Goal: Contribute content: Contribute content

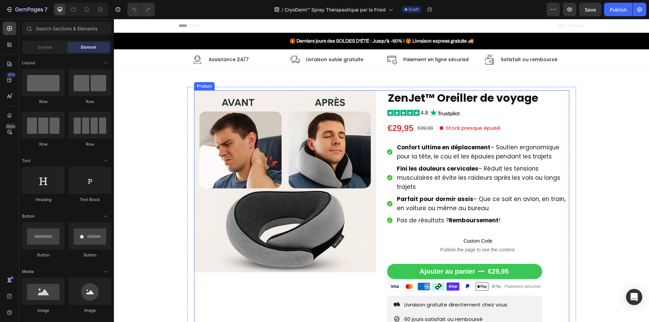
click at [377, 186] on div "Product Images ZenJet™ Oreiller de voyage Product Title Image €29,95 Product Pr…" at bounding box center [381, 237] width 375 height 294
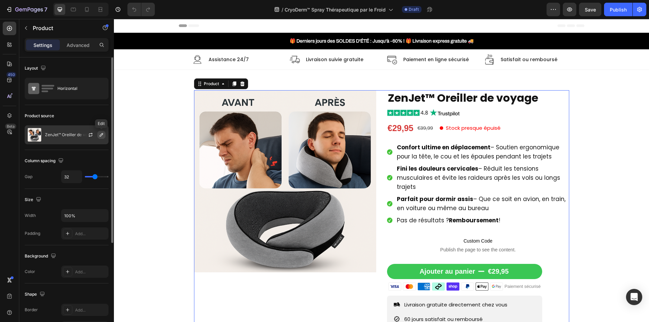
click at [100, 136] on icon "button" at bounding box center [101, 134] width 3 height 3
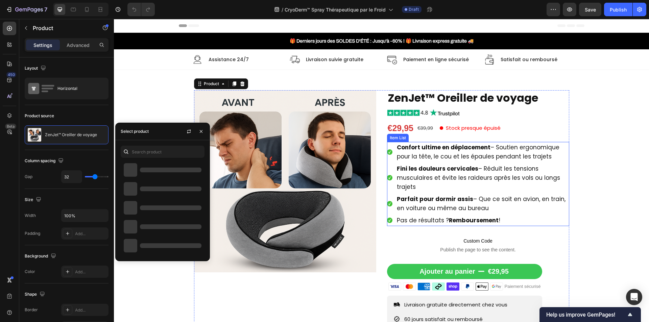
click at [430, 154] on span "Confort ultime en déplacement – Soutien ergonomique pour la tête, le cou et les…" at bounding box center [478, 151] width 163 height 17
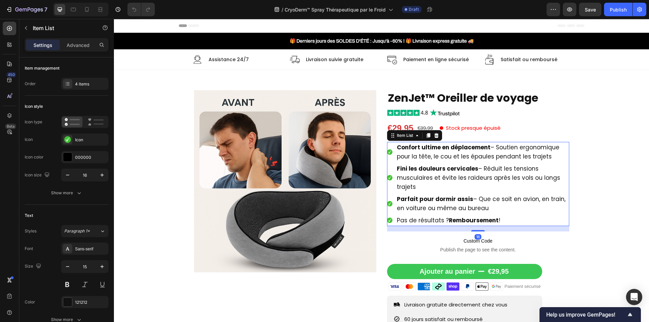
click at [430, 154] on span "Confort ultime en déplacement – Soutien ergonomique pour la tête, le cou et les…" at bounding box center [478, 151] width 163 height 17
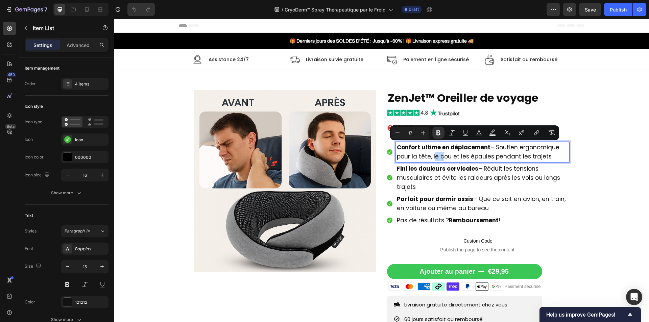
type input "15"
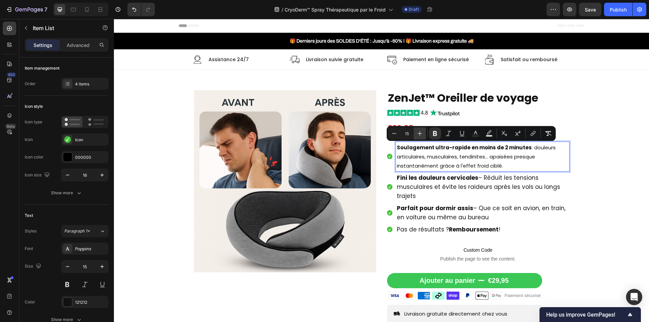
click at [424, 135] on button "Plus" at bounding box center [420, 133] width 12 height 12
type input "17"
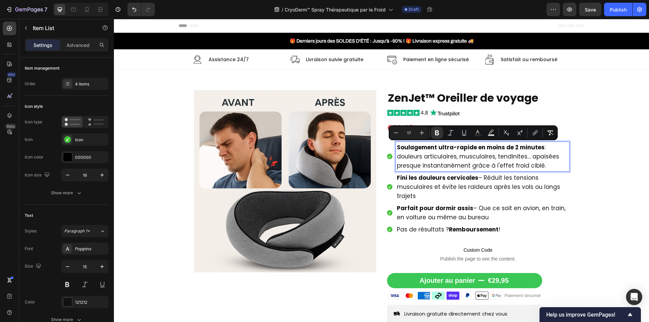
click at [430, 192] on p "Fini les douleurs cervicales – Réduit les tensions musculaires et évite les rai…" at bounding box center [482, 186] width 171 height 27
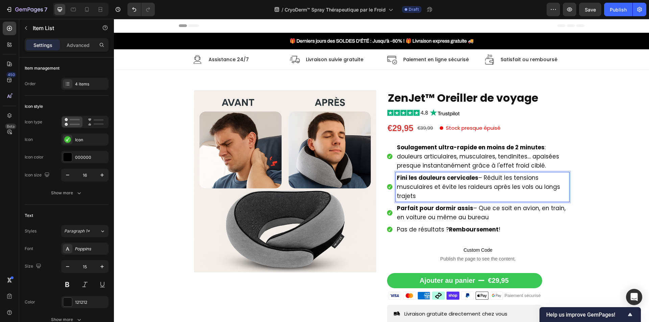
click at [430, 192] on p "Fini les douleurs cervicales – Réduit les tensions musculaires et évite les rai…" at bounding box center [482, 186] width 171 height 27
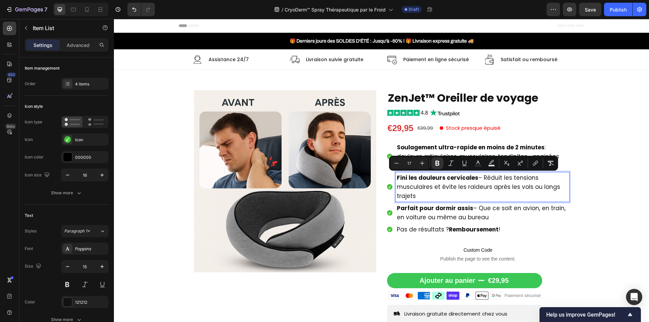
type input "15"
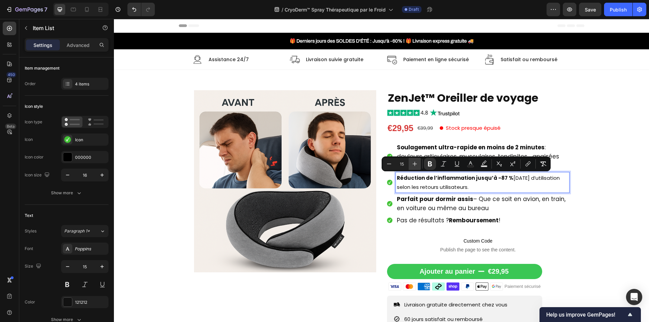
click at [413, 163] on icon "Editor contextual toolbar" at bounding box center [414, 163] width 7 height 7
type input "17"
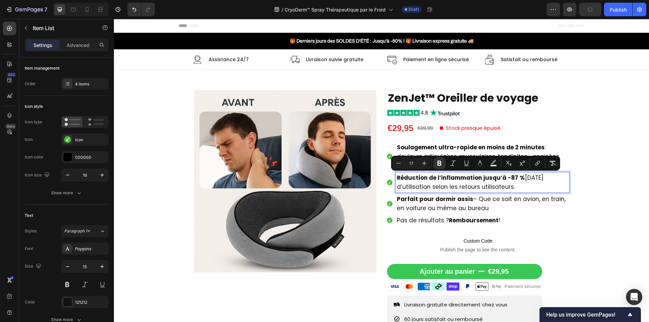
click at [432, 202] on strong "Parfait pour dormir assis" at bounding box center [435, 199] width 76 height 8
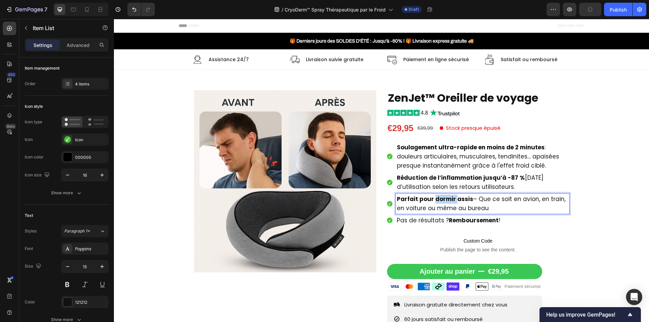
click at [432, 202] on strong "Parfait pour dormir assis" at bounding box center [435, 199] width 76 height 8
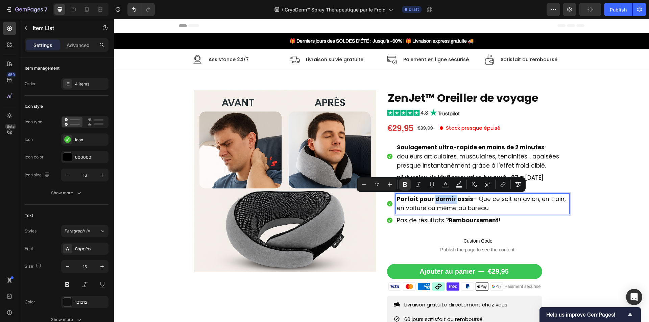
click at [432, 202] on strong "Parfait pour dormir assis" at bounding box center [435, 199] width 76 height 8
type input "15"
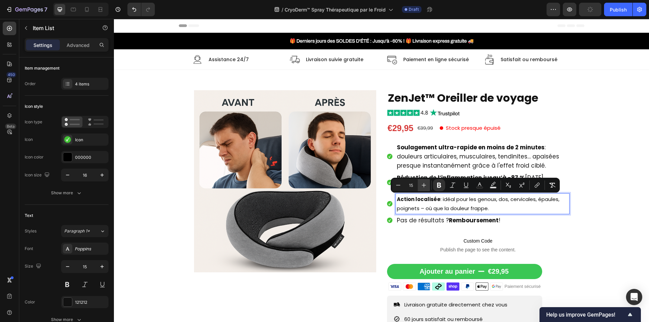
click at [423, 189] on button "Plus" at bounding box center [424, 185] width 12 height 12
type input "17"
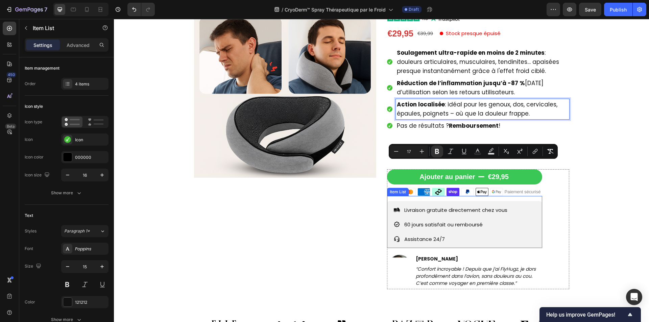
scroll to position [101, 0]
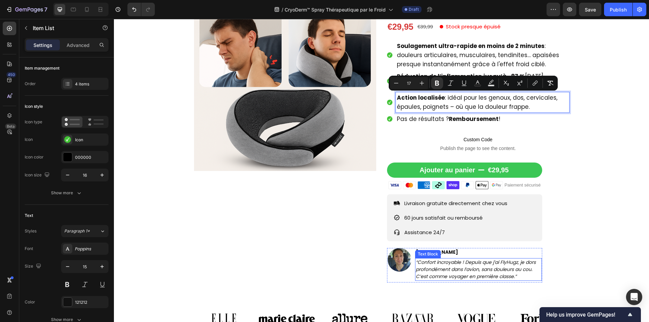
click at [440, 265] on icon "“Confort incroyable ! Depuis que j’ai FlyHugz, je dors profondément dans l’avio…" at bounding box center [476, 269] width 120 height 21
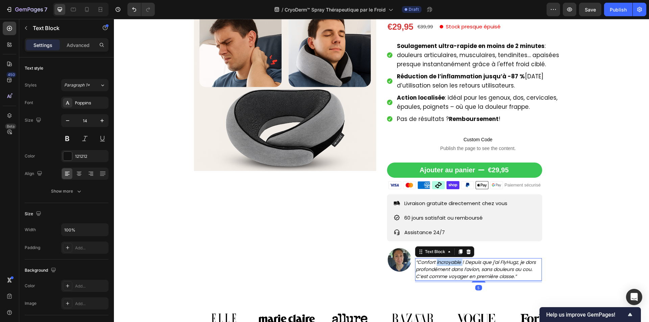
click at [440, 265] on icon "“Confort incroyable ! Depuis que j’ai FlyHugz, je dors profondément dans l’avio…" at bounding box center [476, 269] width 120 height 21
click at [365, 262] on div "Product Images" at bounding box center [285, 136] width 182 height 294
click at [430, 273] on icon "“Confort incroyable ! Depuis que j’ai FlyHugz, je dors profondément dans l’avio…" at bounding box center [476, 269] width 120 height 21
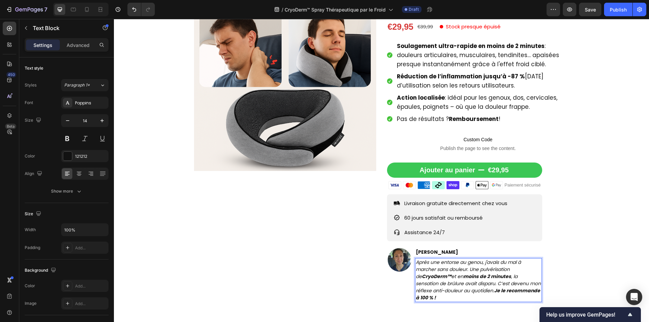
click at [422, 278] on strong "CryoDerm™" at bounding box center [436, 276] width 29 height 7
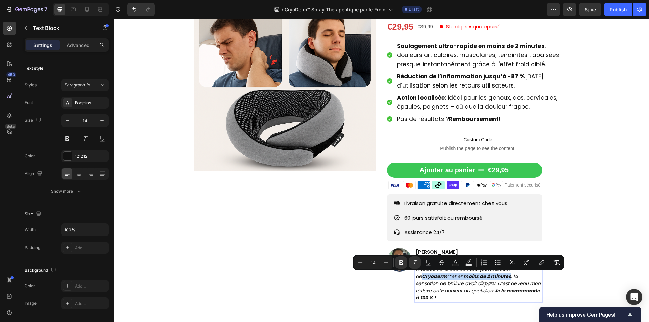
drag, startPoint x: 414, startPoint y: 278, endPoint x: 503, endPoint y: 278, distance: 89.2
click at [503, 278] on icon "Après une entorse au genou, j'avais du mal à marcher sans douleur. Une pulvéris…" at bounding box center [478, 280] width 125 height 42
click at [401, 263] on icon "Editor contextual toolbar" at bounding box center [401, 262] width 7 height 7
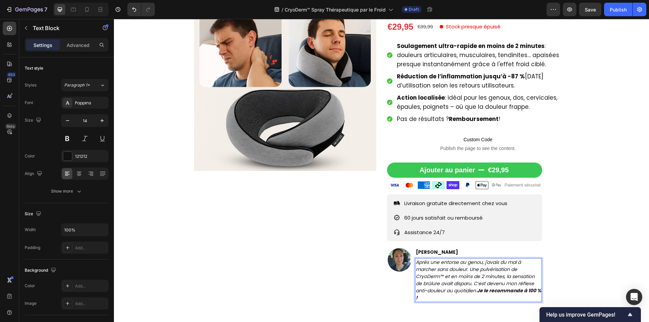
click at [480, 292] on strong "Je le recommande à 100 % !" at bounding box center [478, 294] width 125 height 14
drag, startPoint x: 477, startPoint y: 290, endPoint x: 484, endPoint y: 303, distance: 14.7
click at [484, 303] on div "Maria Bernard Text Block Après une entorse au genou, j'avais du mal à marcher s…" at bounding box center [478, 276] width 127 height 56
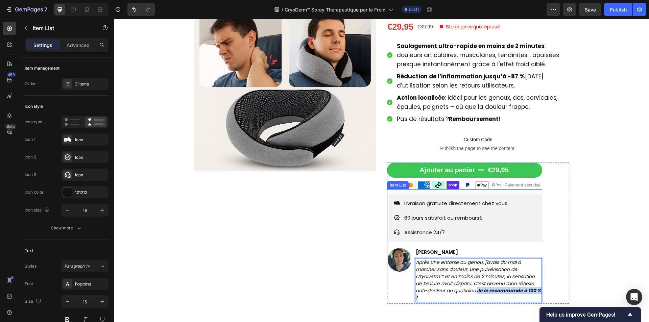
click at [438, 224] on div "Livraison gratuite directement chez vous 60 jours satisfait ou remboursé Assist…" at bounding box center [451, 218] width 115 height 40
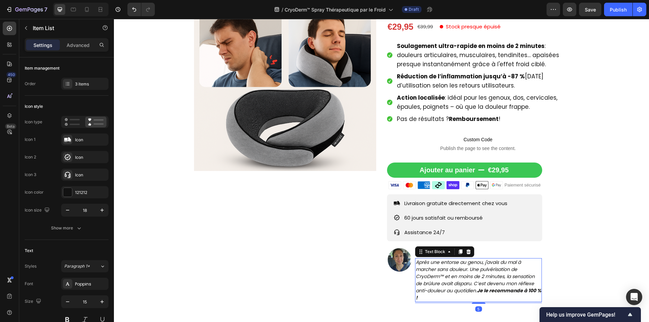
click at [477, 294] on p "Après une entorse au genou, j'avais du mal à marcher sans douleur. Une pulvéris…" at bounding box center [479, 280] width 126 height 43
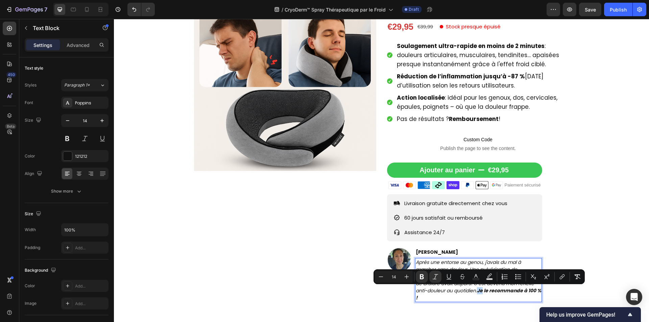
click at [477, 291] on strong "Je le recommande à 100 % !" at bounding box center [478, 294] width 125 height 14
drag, startPoint x: 477, startPoint y: 291, endPoint x: 480, endPoint y: 299, distance: 9.1
click at [480, 299] on p "Après une entorse au genou, j'avais du mal à marcher sans douleur. Une pulvéris…" at bounding box center [479, 280] width 126 height 43
click at [415, 278] on icon "Editor contextual toolbar" at bounding box center [416, 276] width 4 height 5
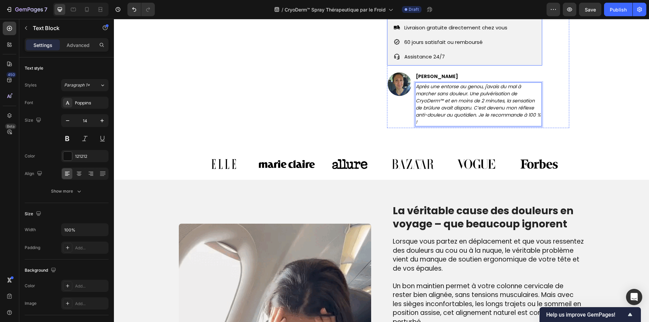
scroll to position [372, 0]
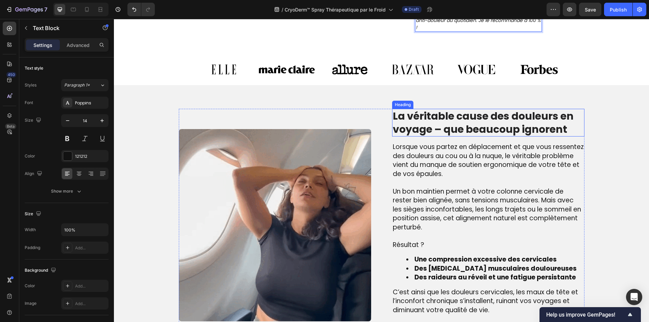
click at [432, 116] on h2 "La véritable cause des douleurs en voyage – que beaucoup ignorent" at bounding box center [488, 123] width 192 height 28
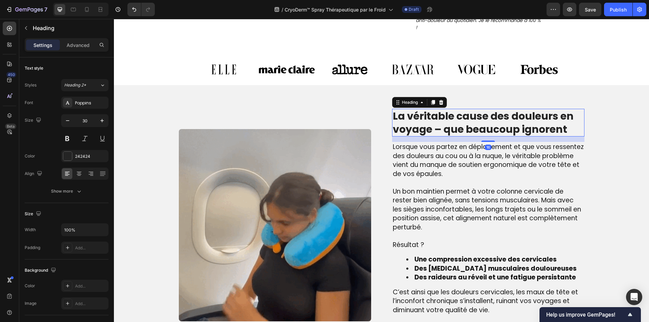
click at [432, 116] on h2 "La véritable cause des douleurs en voyage – que beaucoup ignorent" at bounding box center [488, 123] width 192 height 28
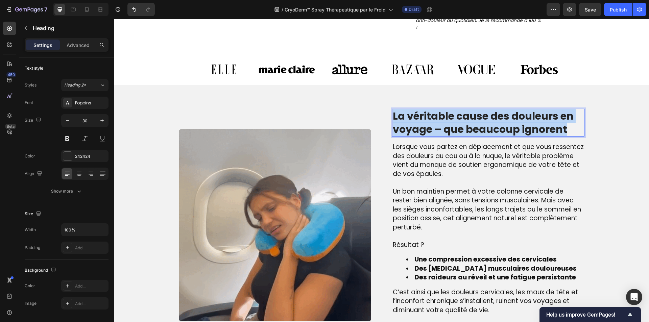
click at [432, 116] on p "La véritable cause des douleurs en voyage – que beaucoup ignorent" at bounding box center [488, 122] width 191 height 26
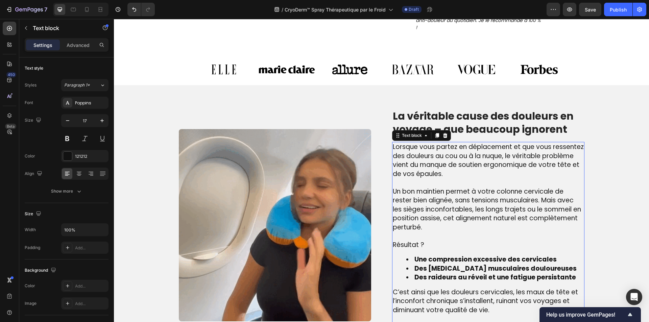
click at [402, 210] on span "Un bon maintien permet à votre colonne cervicale de rester bien alignée, sans t…" at bounding box center [487, 209] width 188 height 45
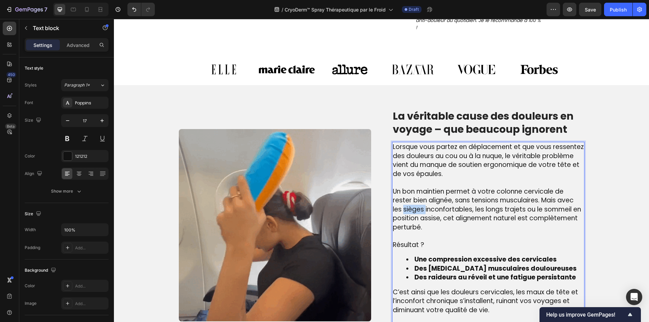
click at [402, 210] on span "Un bon maintien permet à votre colonne cervicale de rester bien alignée, sans t…" at bounding box center [487, 209] width 188 height 45
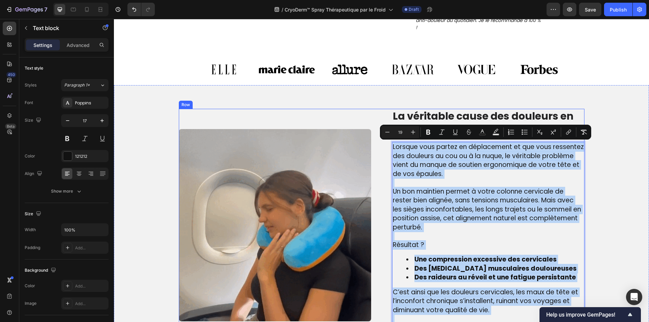
type input "17"
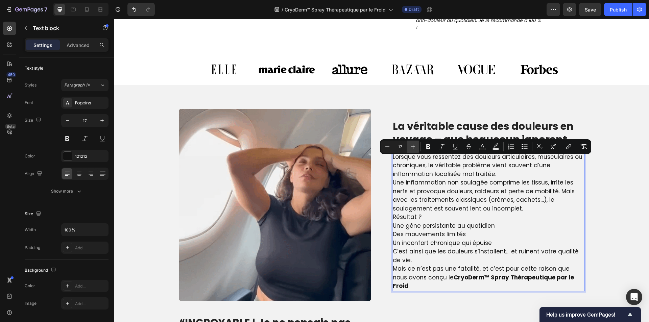
click at [412, 145] on icon "Editor contextual toolbar" at bounding box center [412, 146] width 7 height 7
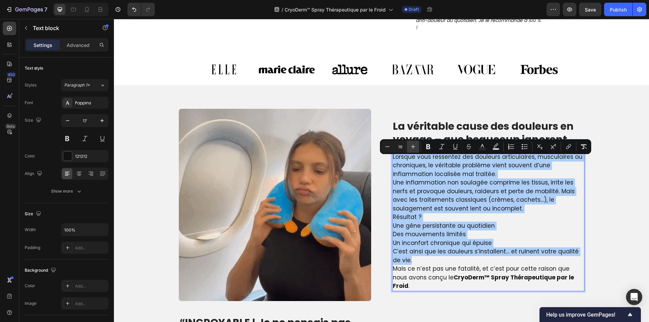
click at [412, 145] on icon "Editor contextual toolbar" at bounding box center [412, 146] width 7 height 7
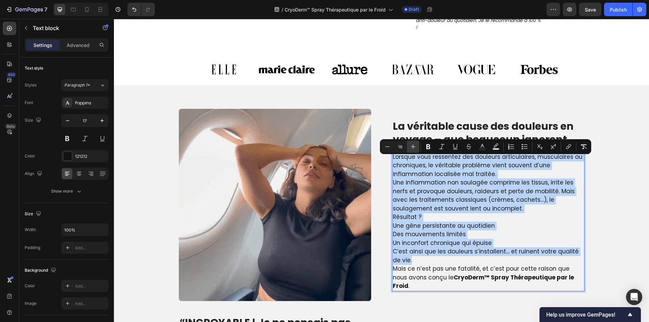
type input "19"
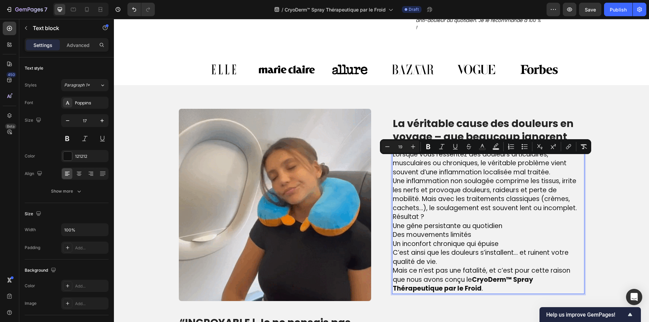
click at [464, 262] on p "C’est ainsi que les douleurs s’installent… et ruinent votre qualité de vie." at bounding box center [488, 257] width 191 height 18
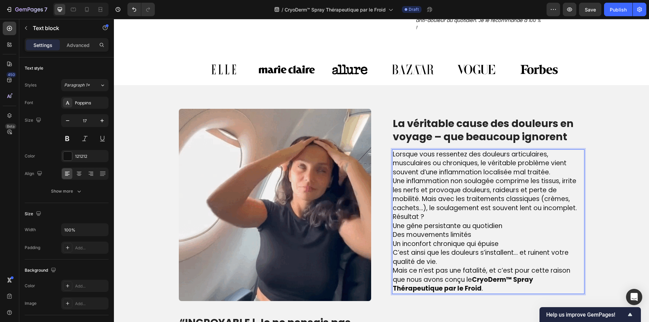
click at [513, 242] on p "Une gêne persistante au quotidien Des mouvements limités Un inconfort chronique…" at bounding box center [488, 235] width 191 height 27
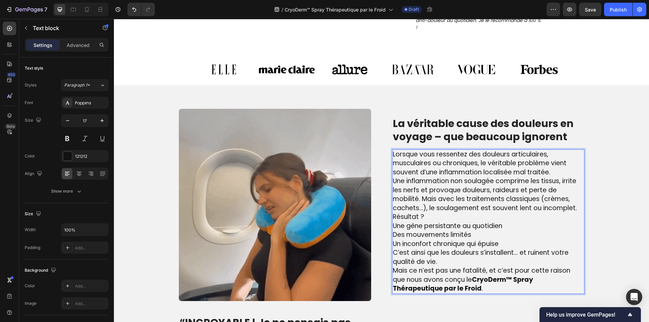
click at [485, 262] on p "C’est ainsi que les douleurs s’installent… et ruinent votre qualité de vie." at bounding box center [488, 257] width 191 height 18
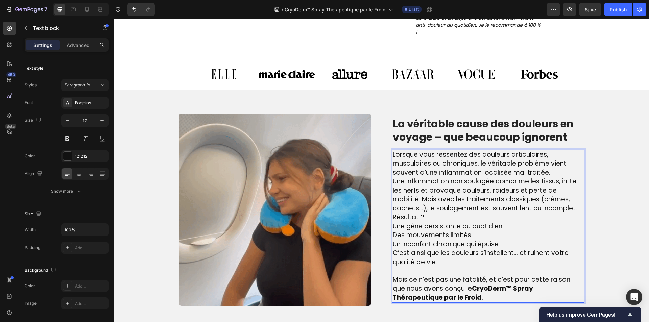
click at [510, 245] on p "Une gêne persistante au quotidien Des mouvements limités Un inconfort chronique…" at bounding box center [488, 235] width 191 height 27
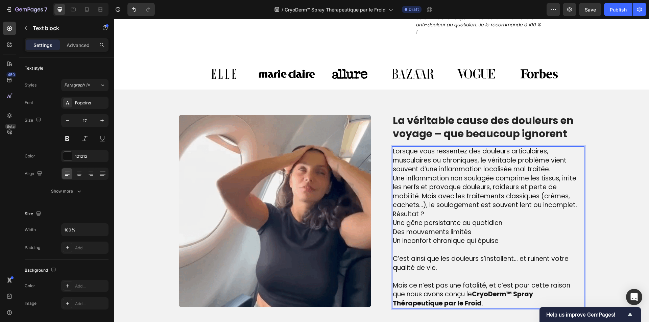
scroll to position [364, 0]
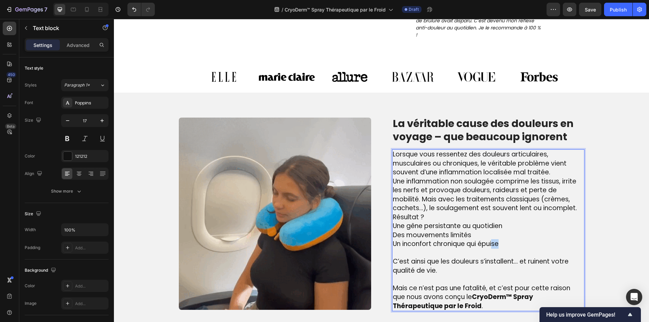
drag, startPoint x: 499, startPoint y: 242, endPoint x: 492, endPoint y: 241, distance: 7.2
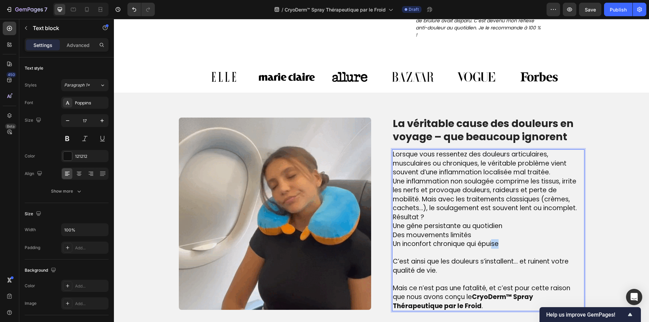
click at [492, 241] on p "Une gêne persistante au quotidien Des mouvements limités Un inconfort chronique…" at bounding box center [488, 235] width 191 height 27
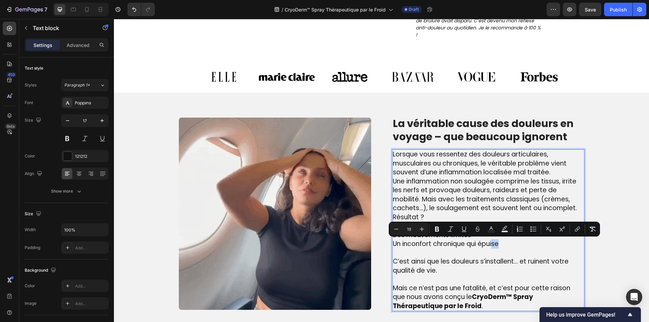
click at [508, 245] on p "Une gêne persistante au quotidien Des mouvements limités Un inconfort chronique…" at bounding box center [488, 235] width 191 height 27
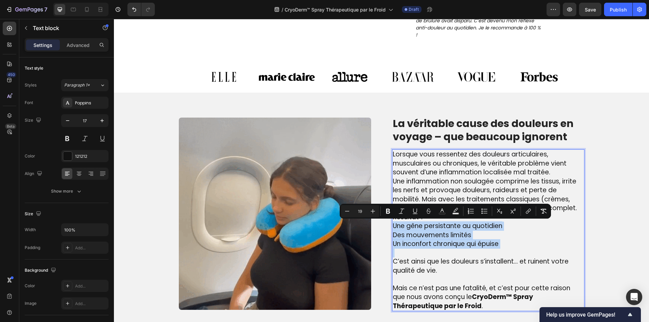
drag, startPoint x: 507, startPoint y: 244, endPoint x: 391, endPoint y: 229, distance: 117.6
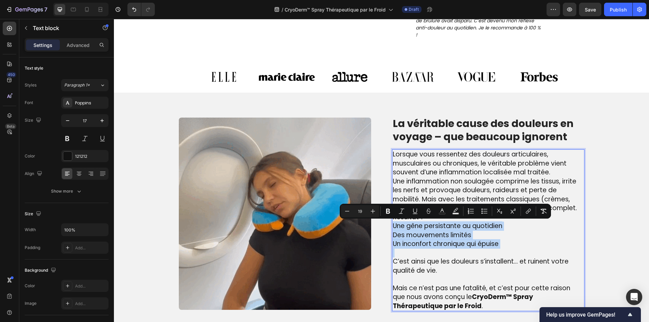
click at [393, 229] on p "Une gêne persistante au quotidien Des mouvements limités Un inconfort chronique…" at bounding box center [488, 235] width 191 height 27
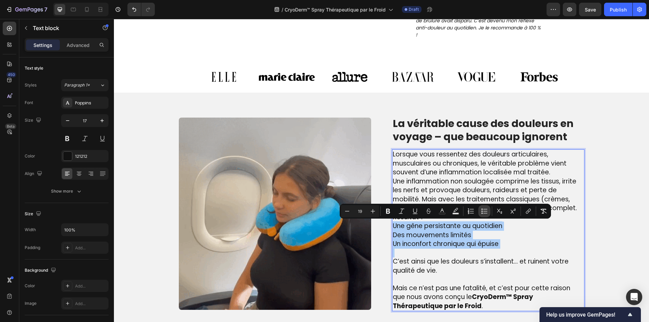
click at [482, 215] on button "Bulleted List" at bounding box center [484, 211] width 12 height 12
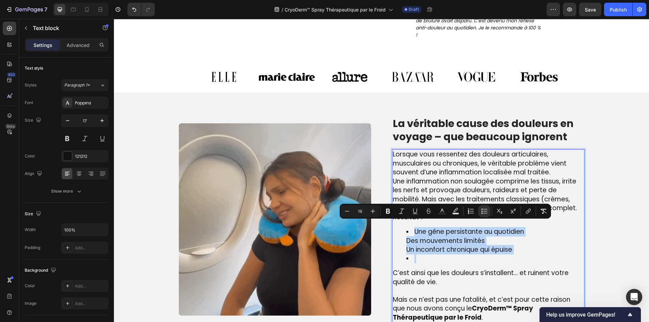
click at [394, 248] on ul "Une gêne persistante au quotidien Des mouvements limités Un inconfort chronique…" at bounding box center [488, 244] width 191 height 35
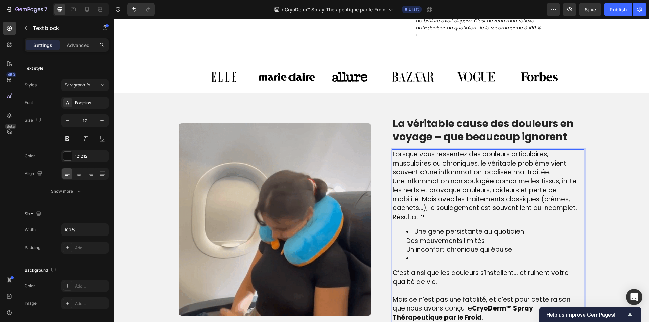
click at [395, 243] on ul "Une gêne persistante au quotidien Des mouvements limités Un inconfort chronique…" at bounding box center [488, 244] width 191 height 35
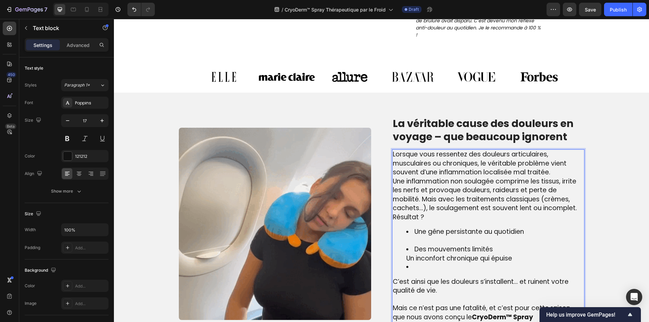
click at [399, 258] on ul "Une gêne persistante au quotidien Des mouvements limités Un inconfort chronique…" at bounding box center [488, 249] width 191 height 44
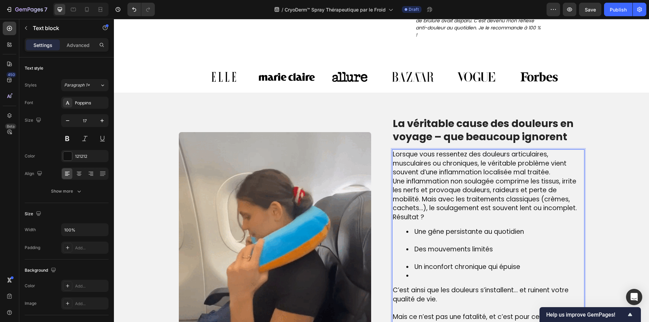
click at [416, 269] on span "Un inconfort chronique qui épuise" at bounding box center [467, 266] width 106 height 9
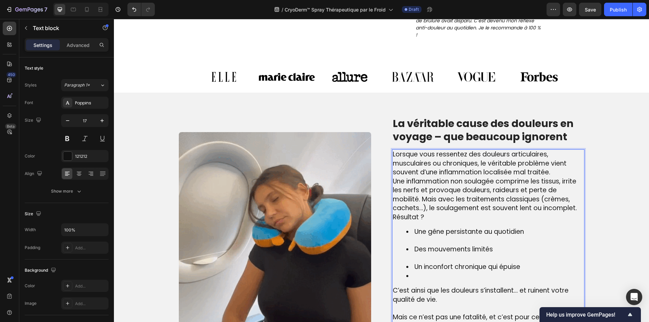
click at [419, 274] on li "Rich Text Editor. Editing area: main" at bounding box center [494, 276] width 177 height 9
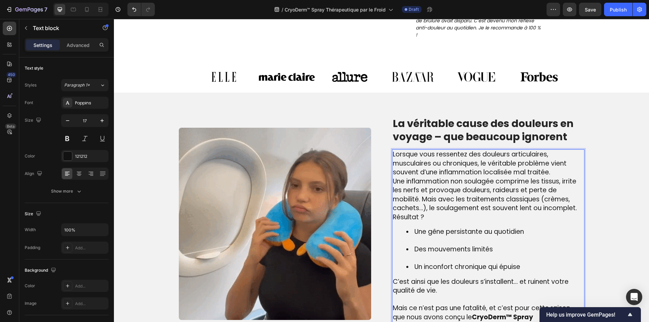
click at [415, 259] on li "Des mouvements limités" at bounding box center [494, 254] width 177 height 18
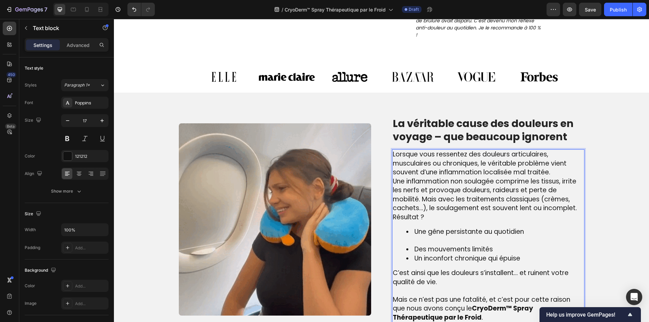
click at [419, 242] on li "Une gêne persistante au quotidien" at bounding box center [494, 236] width 177 height 18
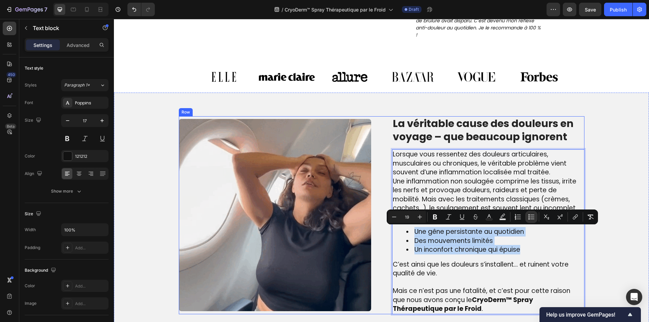
drag, startPoint x: 432, startPoint y: 238, endPoint x: 376, endPoint y: 228, distance: 56.9
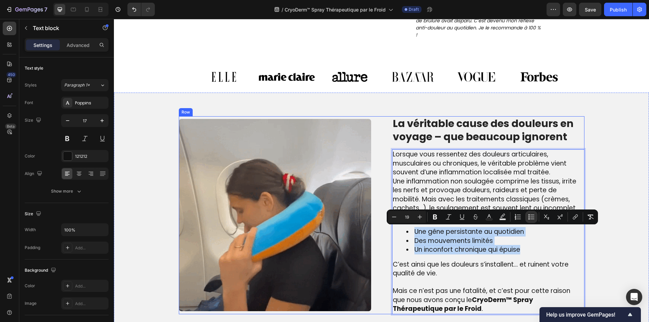
click at [376, 228] on div "Image La véritable cause des douleurs en voyage – que beaucoup ignorent Heading…" at bounding box center [381, 215] width 405 height 198
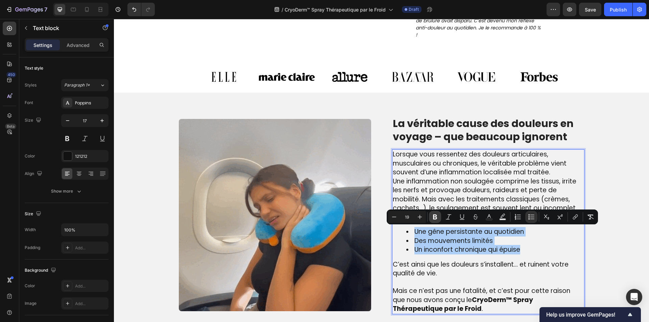
click at [436, 219] on icon "Editor contextual toolbar" at bounding box center [435, 217] width 4 height 5
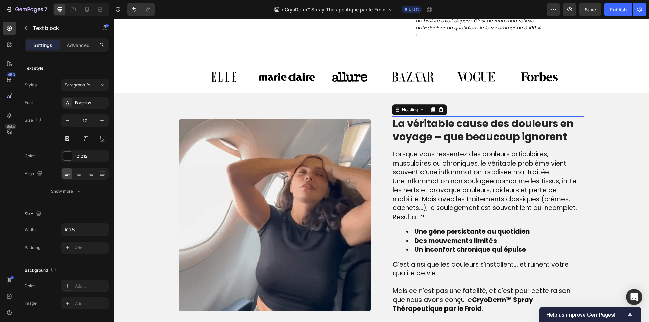
click at [450, 127] on p "La véritable cause des douleurs en voyage – que beaucoup ignorent" at bounding box center [488, 130] width 191 height 26
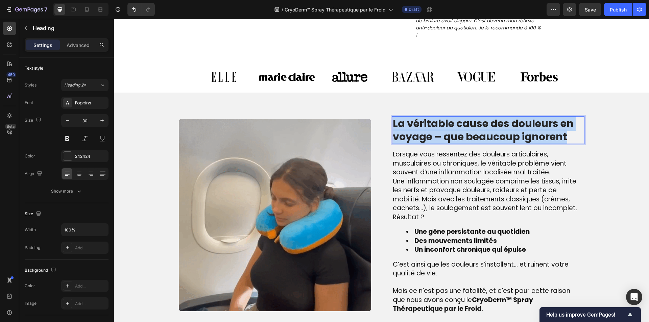
click at [450, 127] on p "La véritable cause des douleurs en voyage – que beaucoup ignorent" at bounding box center [488, 130] width 191 height 26
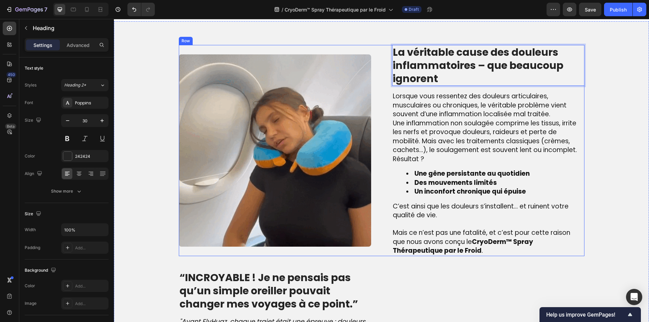
scroll to position [567, 0]
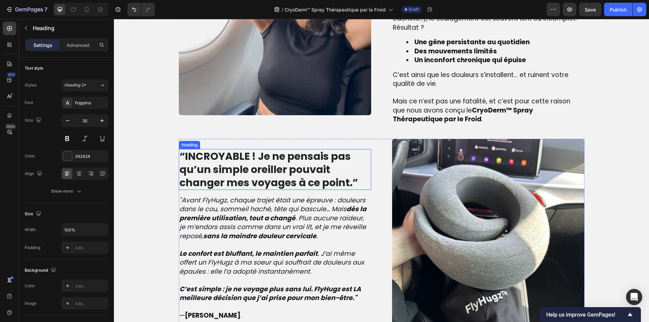
click at [257, 179] on strong "“INCROYABLE ! Je ne pensais pas qu’un simple oreiller pouvait changer mes voyag…" at bounding box center [268, 169] width 178 height 41
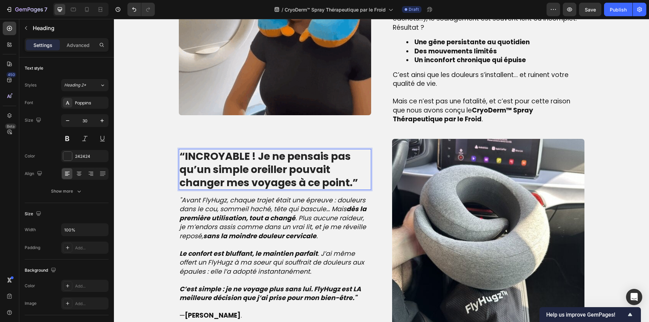
click at [257, 179] on strong "“INCROYABLE ! Je ne pensais pas qu’un simple oreiller pouvait changer mes voyag…" at bounding box center [268, 169] width 178 height 41
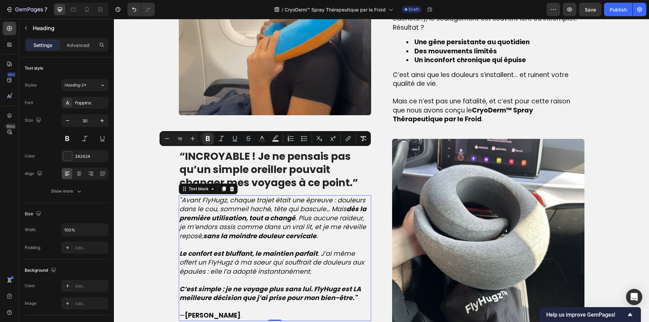
click at [289, 242] on p ""Avant FlyHugz, chaque trajet était une épreuve : douleurs dans le cou, sommeil…" at bounding box center [274, 222] width 191 height 53
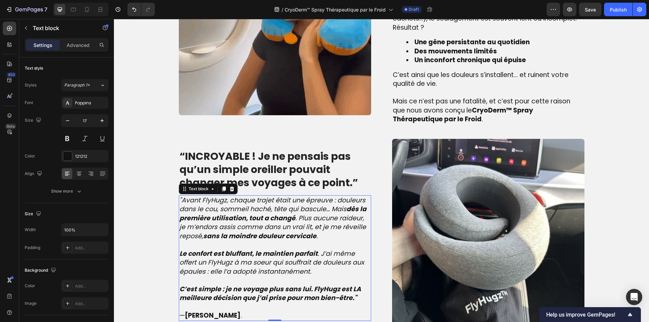
click at [289, 242] on p ""Avant FlyHugz, chaque trajet était une épreuve : douleurs dans le cou, sommeil…" at bounding box center [274, 222] width 191 height 53
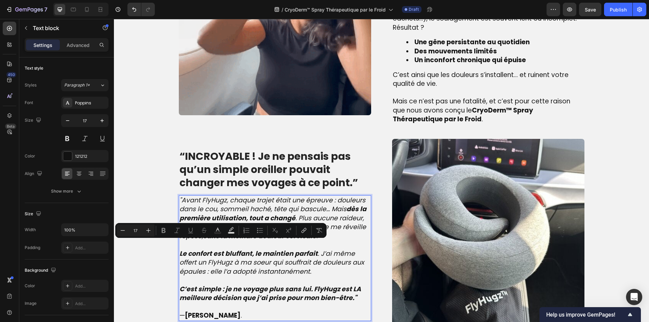
type input "19"
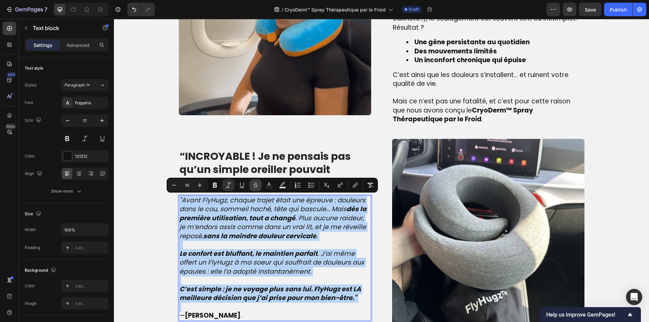
type input "17"
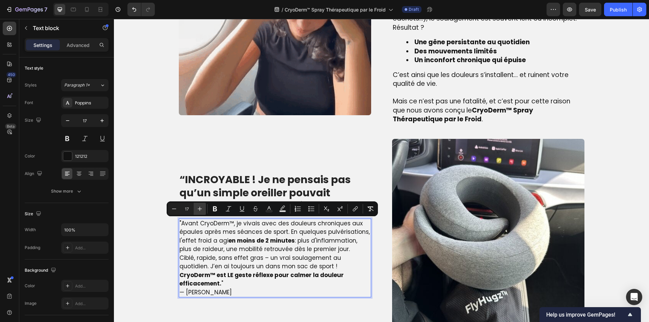
click at [200, 206] on icon "Editor contextual toolbar" at bounding box center [199, 208] width 7 height 7
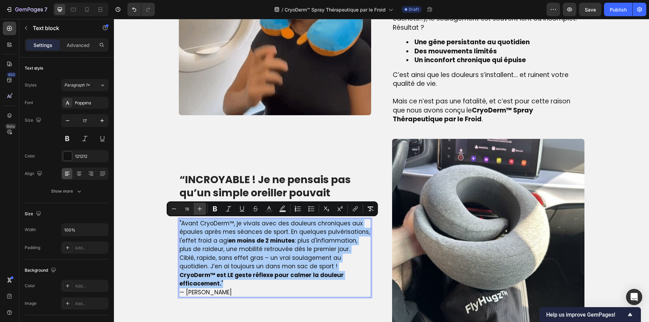
click at [200, 206] on icon "Editor contextual toolbar" at bounding box center [199, 208] width 7 height 7
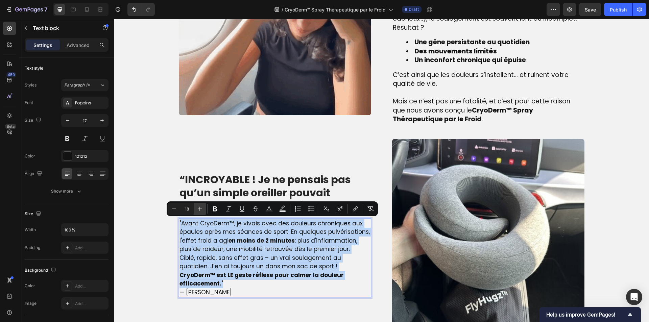
type input "19"
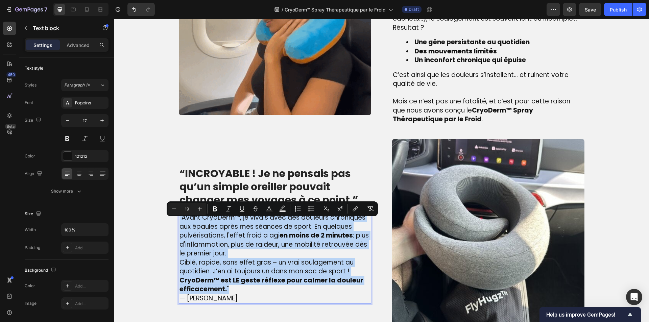
click at [357, 268] on p "Ciblé, rapide, sans effet gras – un vrai soulagement au quotidien. J’en ai touj…" at bounding box center [274, 267] width 191 height 18
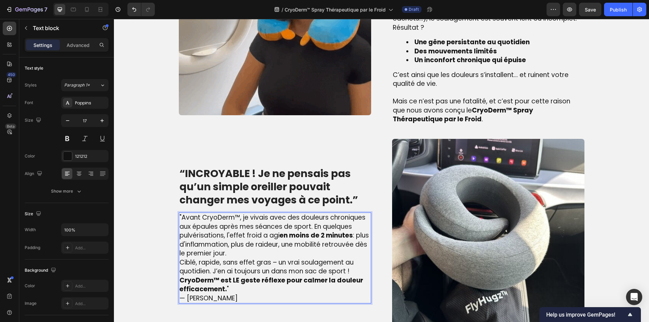
scroll to position [563, 0]
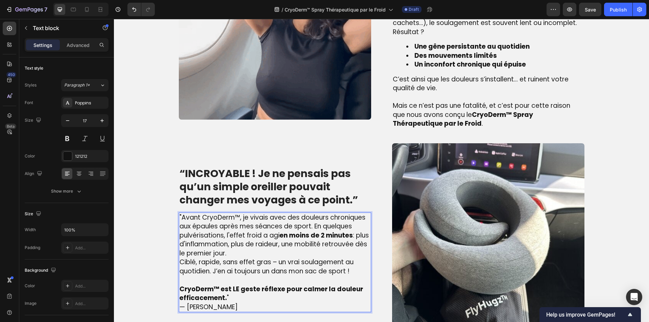
click at [284, 299] on p "CryoDerm™ est LE geste réflexe pour calmer la douleur efficacement. "" at bounding box center [274, 294] width 191 height 18
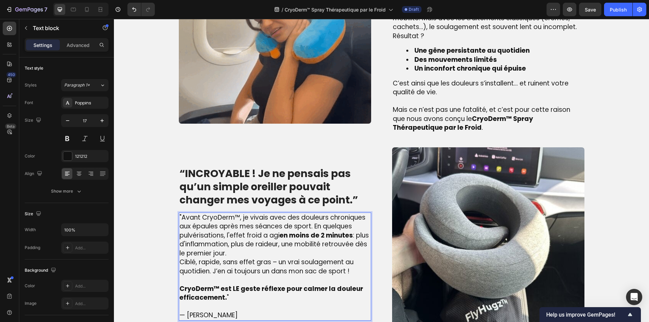
click at [277, 254] on p ""Avant CryoDerm™, je vivais avec des douleurs chroniques aux épaules après mes …" at bounding box center [274, 235] width 191 height 45
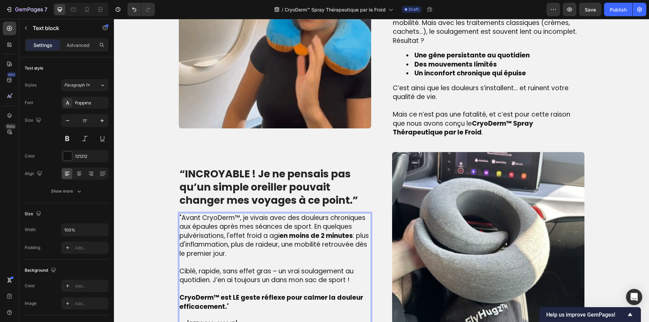
scroll to position [554, 0]
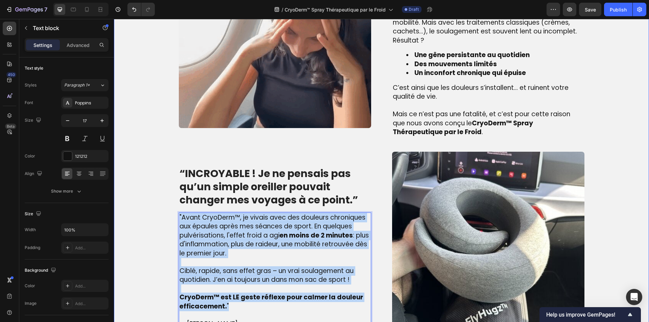
drag, startPoint x: 238, startPoint y: 309, endPoint x: 165, endPoint y: 214, distance: 120.0
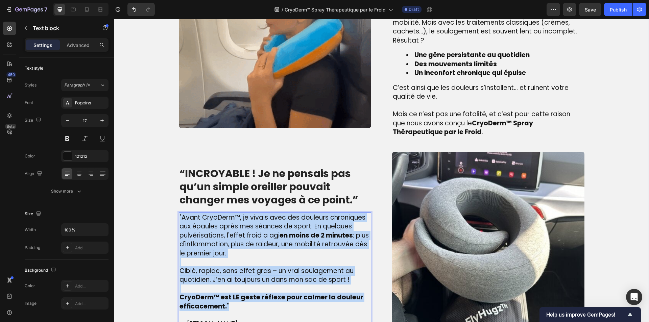
click at [165, 214] on div "Image La véritable cause des douleurs inflammatoires – que beaucoup ignorent He…" at bounding box center [381, 135] width 525 height 418
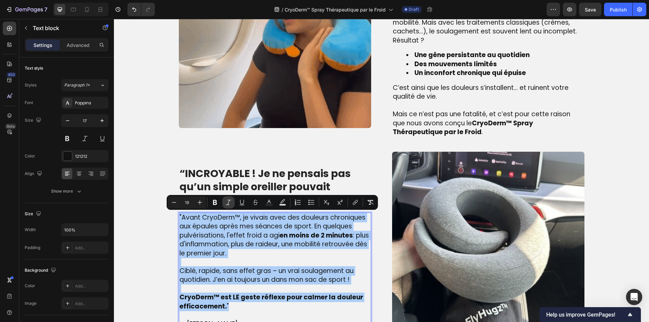
click at [226, 205] on icon "Editor contextual toolbar" at bounding box center [228, 202] width 7 height 7
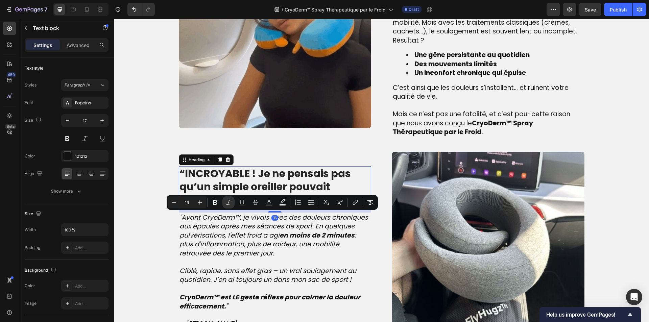
click at [256, 183] on strong "“INCROYABLE ! Je ne pensais pas qu’un simple oreiller pouvait changer mes voyag…" at bounding box center [268, 186] width 178 height 41
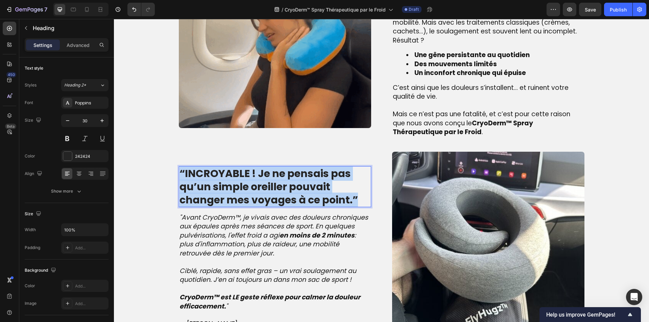
click at [256, 183] on strong "“INCROYABLE ! Je ne pensais pas qu’un simple oreiller pouvait changer mes voyag…" at bounding box center [268, 186] width 178 height 41
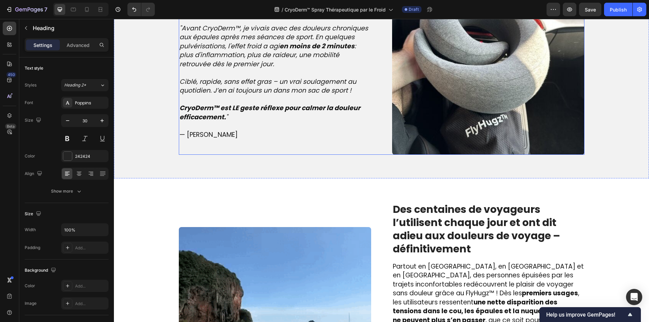
scroll to position [824, 0]
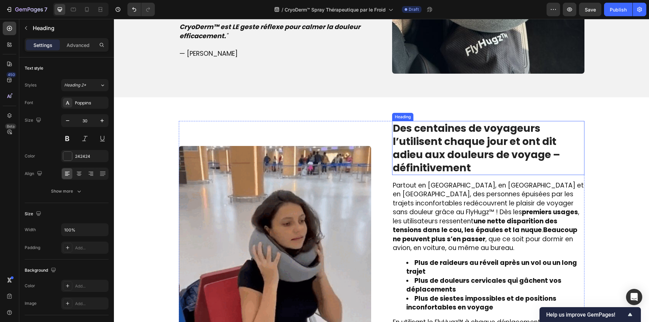
click at [441, 147] on strong "Des centaines de voyageurs l’utilisent chaque jour et ont dit adieu aux douleur…" at bounding box center [476, 148] width 167 height 54
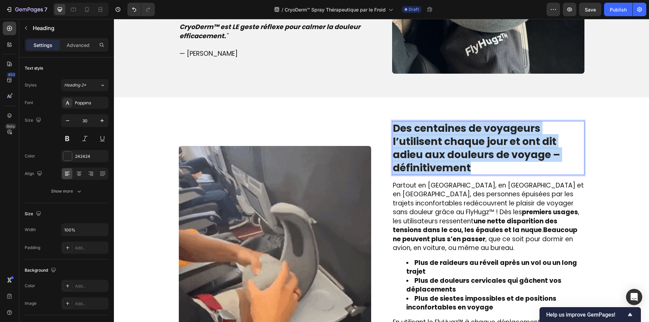
click at [441, 147] on strong "Des centaines de voyageurs l’utilisent chaque jour et ont dit adieu aux douleur…" at bounding box center [476, 148] width 167 height 54
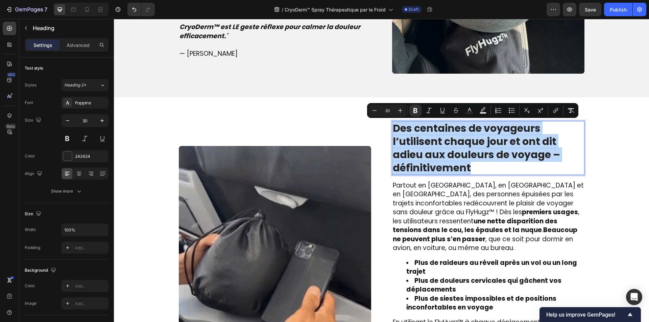
copy strong "Des centaines de voyageurs l’utilisent chaque jour et ont dit adieu aux douleur…"
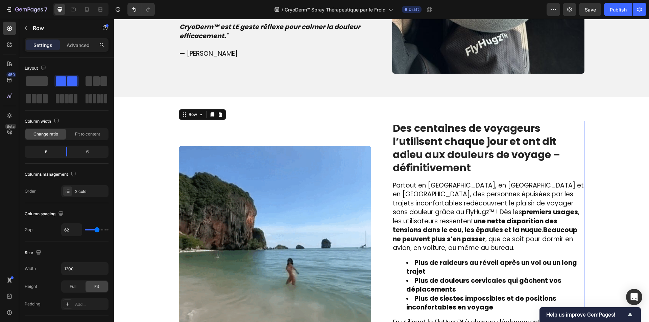
click at [373, 197] on div "Image ⁠⁠⁠⁠⁠⁠⁠ Des centaines de voyageurs l’utilisent chaque jour et ont dit adi…" at bounding box center [381, 242] width 405 height 243
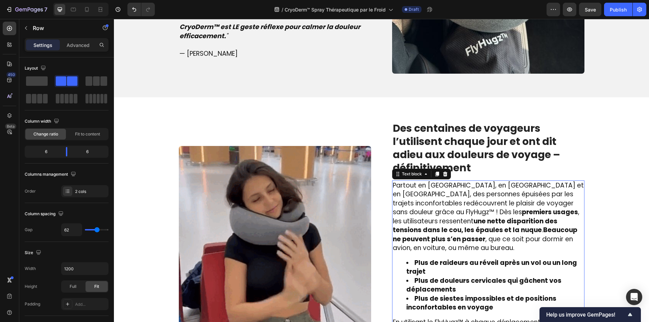
click at [404, 203] on span "Partout en France, en Belgique et en Suisse, des personnes épuisées par les tra…" at bounding box center [488, 217] width 191 height 72
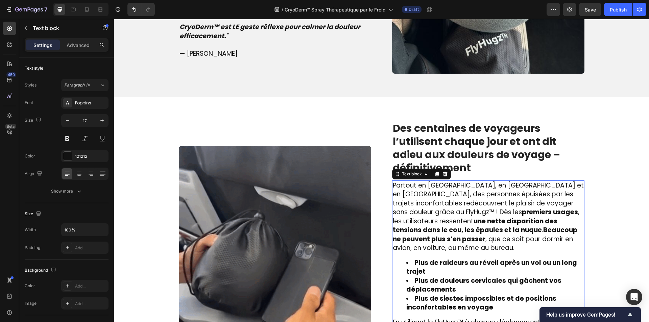
click at [404, 203] on span "Partout en France, en Belgique et en Suisse, des personnes épuisées par les tra…" at bounding box center [488, 217] width 191 height 72
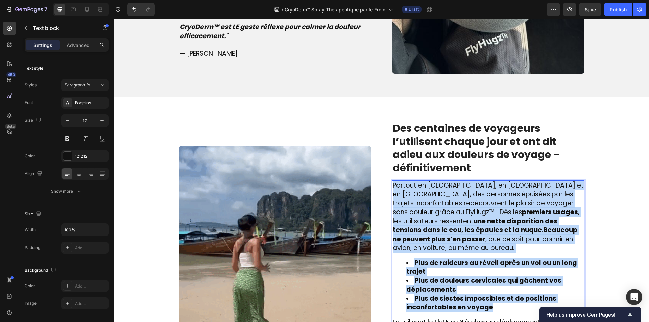
copy div "Partout en France, en Belgique et en Suisse, des personnes épuisées par les tra…"
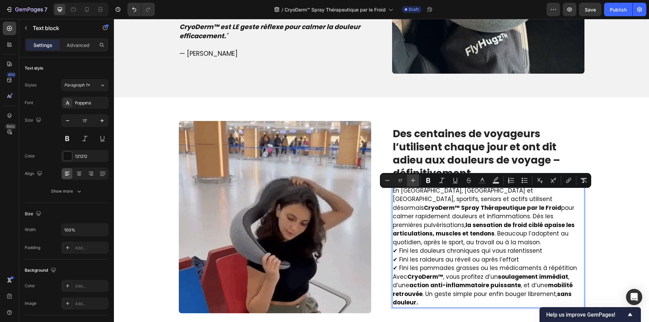
click at [413, 183] on icon "Editor contextual toolbar" at bounding box center [412, 180] width 7 height 7
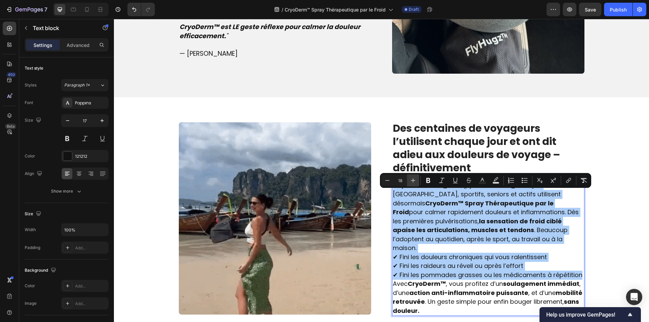
click at [413, 183] on icon "Editor contextual toolbar" at bounding box center [412, 180] width 7 height 7
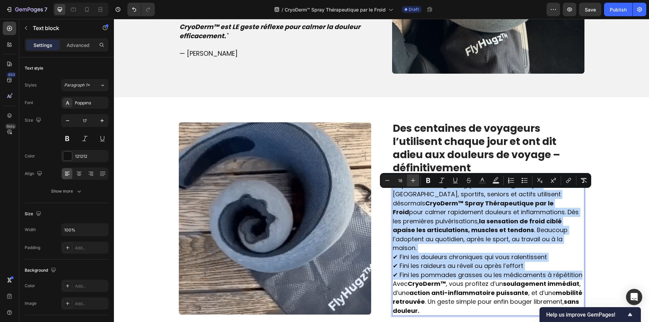
type input "19"
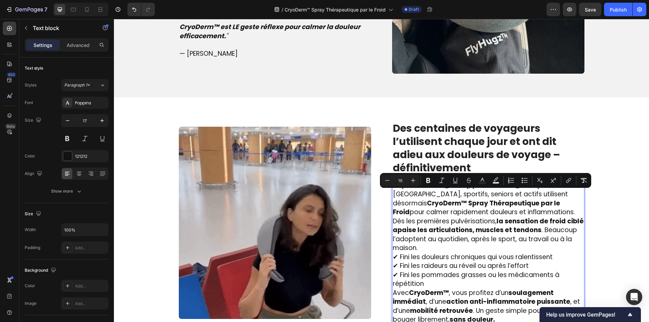
click at [483, 274] on p "✔ Fini les douleurs chroniques qui vous ralentissent ✔ Fini les raideurs au rév…" at bounding box center [488, 271] width 191 height 36
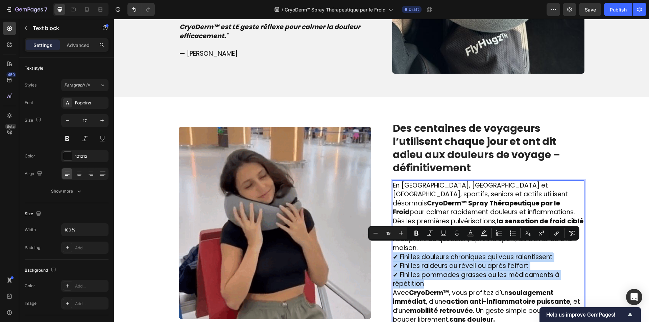
drag, startPoint x: 440, startPoint y: 276, endPoint x: 396, endPoint y: 244, distance: 54.1
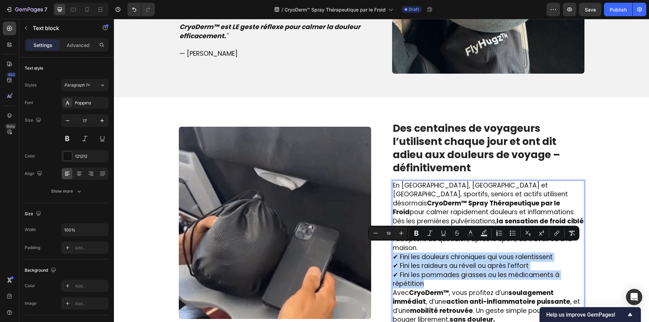
click at [393, 253] on p "✔ Fini les douleurs chroniques qui vous ralentissent ✔ Fini les raideurs au rév…" at bounding box center [488, 271] width 191 height 36
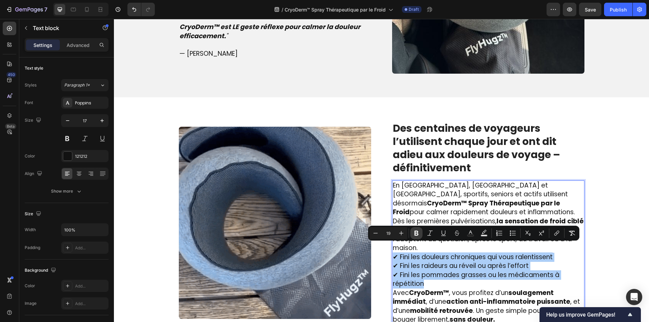
click at [416, 235] on icon "Editor contextual toolbar" at bounding box center [416, 233] width 4 height 5
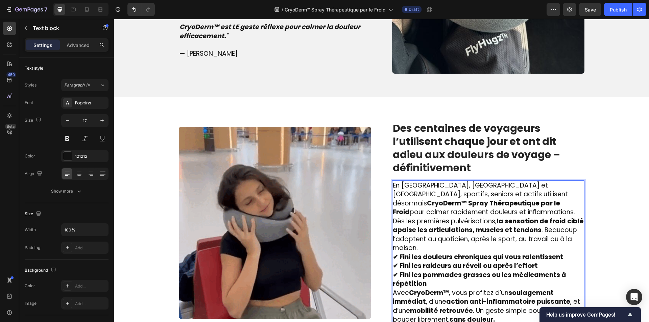
click at [492, 237] on p "En France, Belgique et Suisse, sportifs, seniors et actifs utilisent désormais …" at bounding box center [488, 217] width 191 height 72
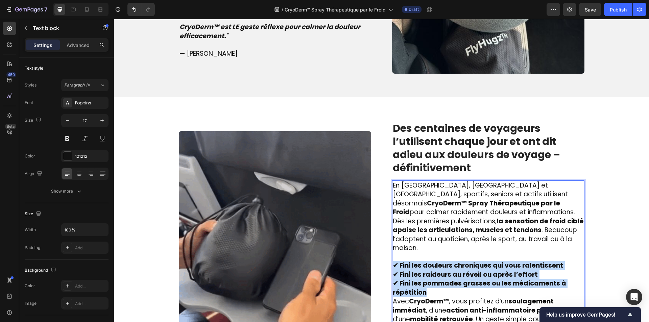
drag, startPoint x: 430, startPoint y: 281, endPoint x: 392, endPoint y: 256, distance: 45.9
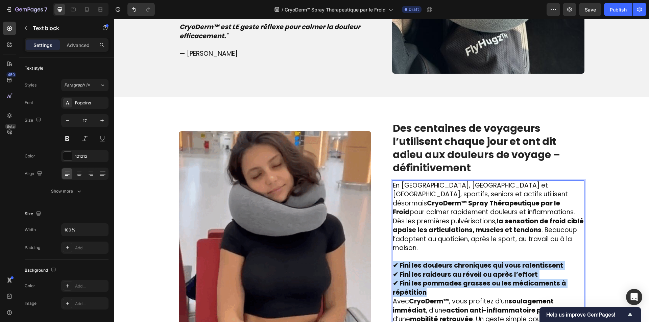
click at [393, 261] on p "✔ Fini les douleurs chroniques qui vous ralentissent ✔ Fini les raideurs au rév…" at bounding box center [488, 279] width 191 height 36
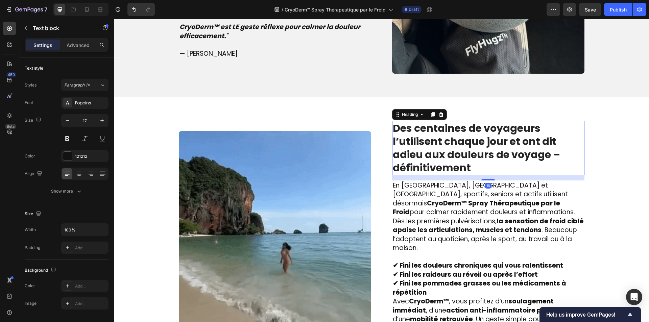
click at [442, 172] on strong "Des centaines de voyageurs l’utilisent chaque jour et ont dit adieu aux douleur…" at bounding box center [476, 148] width 167 height 54
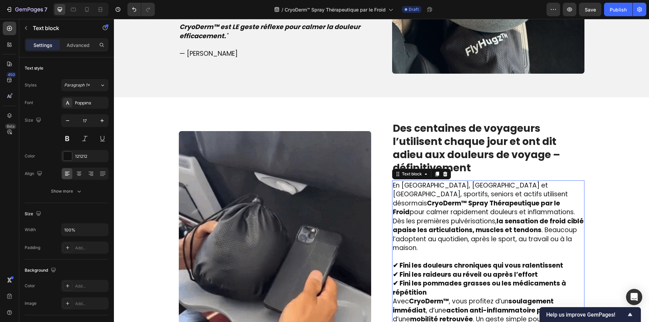
click at [428, 281] on p "✔ Fini les douleurs chroniques qui vous ralentissent ✔ Fini les raideurs au rév…" at bounding box center [488, 279] width 191 height 36
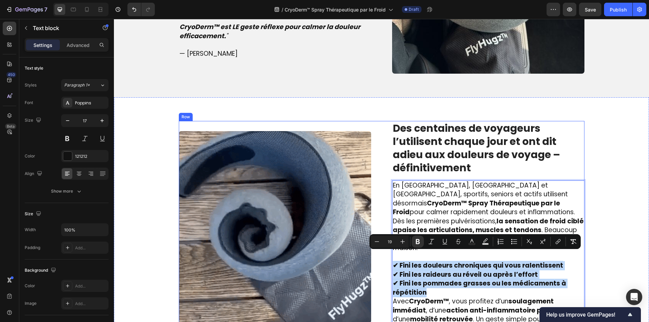
drag, startPoint x: 428, startPoint y: 281, endPoint x: 389, endPoint y: 259, distance: 44.6
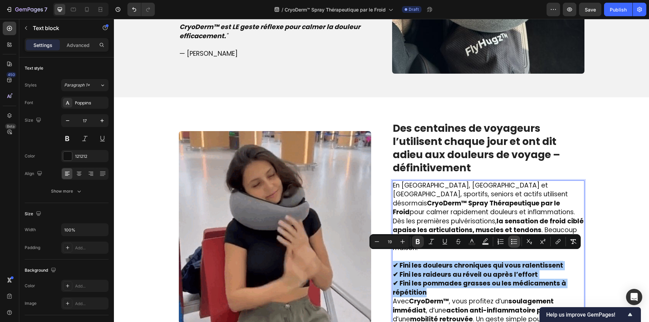
click at [510, 242] on button "Bulleted List" at bounding box center [514, 241] width 12 height 12
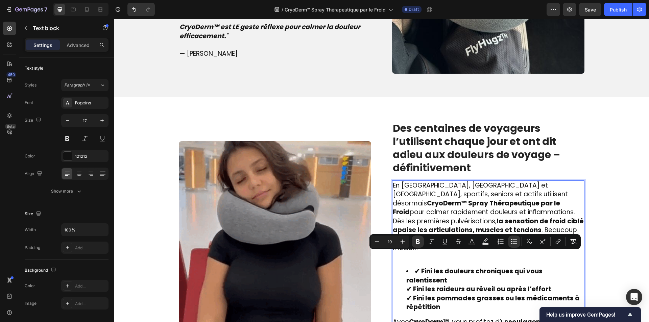
click at [396, 274] on ul "✔ Fini les douleurs chroniques qui vous ralentissent ✔ Fini les raideurs au rév…" at bounding box center [488, 289] width 191 height 45
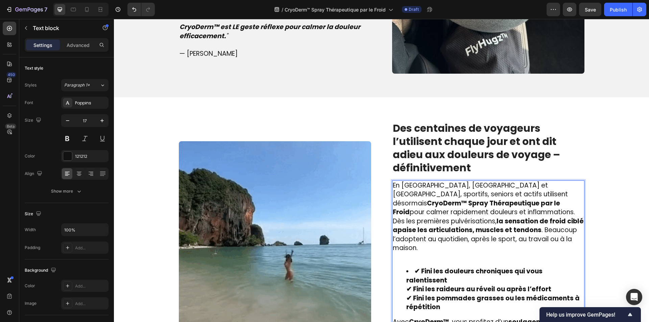
click at [408, 267] on li "✔ Fini les douleurs chroniques qui vous ralentissent ✔ Fini les raideurs au rév…" at bounding box center [494, 289] width 177 height 45
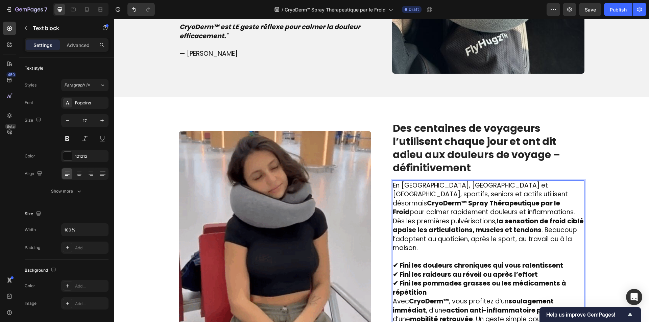
click at [432, 282] on p "✔ Fini les douleurs chroniques qui vous ralentissent ✔ Fini les raideurs au rév…" at bounding box center [488, 279] width 191 height 36
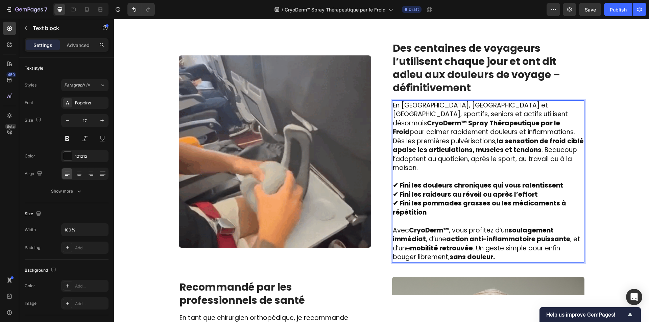
scroll to position [926, 0]
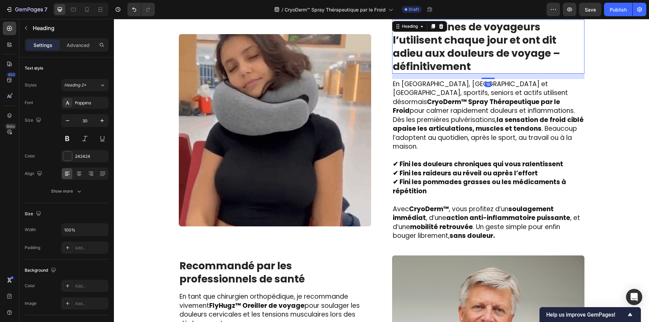
click at [434, 54] on strong "Des centaines de voyageurs l’utilisent chaque jour et ont dit adieu aux douleur…" at bounding box center [476, 47] width 167 height 54
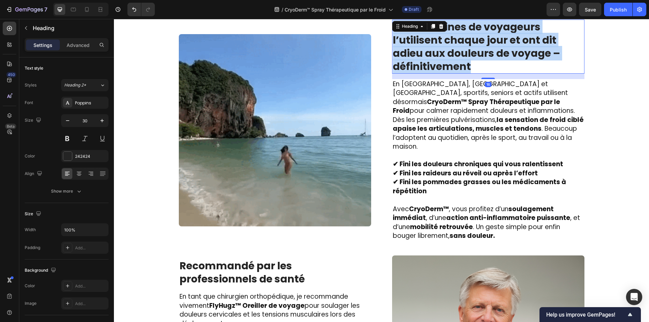
click at [434, 54] on strong "Des centaines de voyageurs l’utilisent chaque jour et ont dit adieu aux douleur…" at bounding box center [476, 47] width 167 height 54
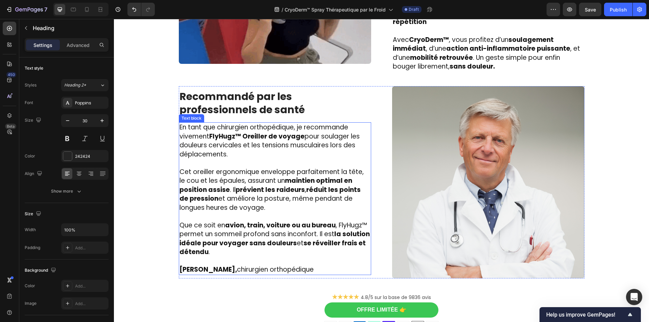
scroll to position [1089, 0]
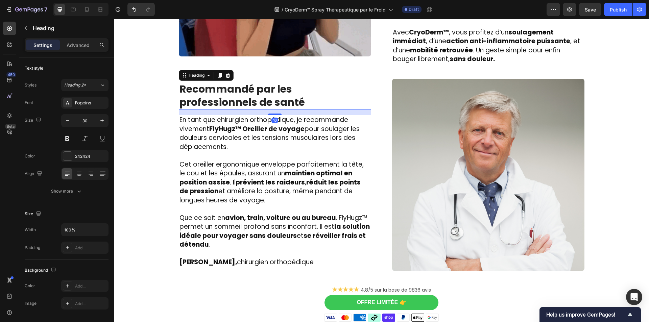
click at [261, 89] on h2 "Recommandé par les professionnels de santé" at bounding box center [275, 96] width 192 height 28
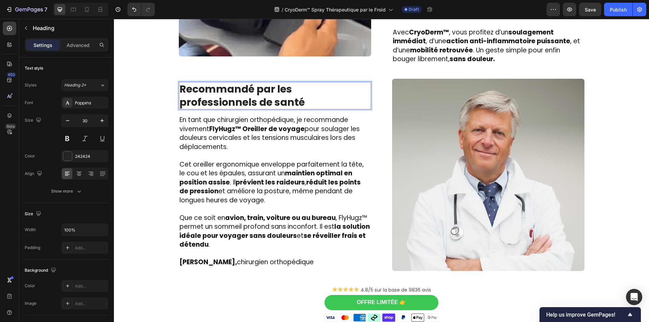
click at [261, 89] on h2 "Recommandé par les professionnels de santé" at bounding box center [275, 96] width 192 height 28
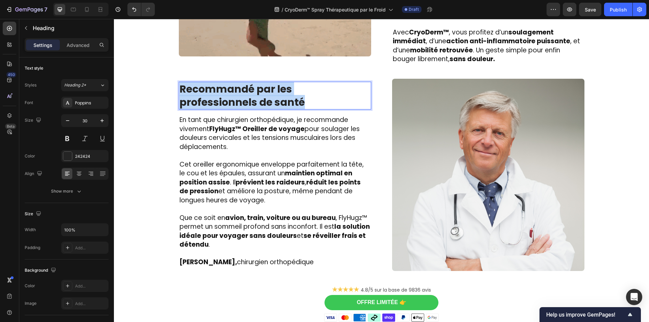
click at [261, 89] on p "Recommandé par les professionnels de santé" at bounding box center [274, 95] width 191 height 26
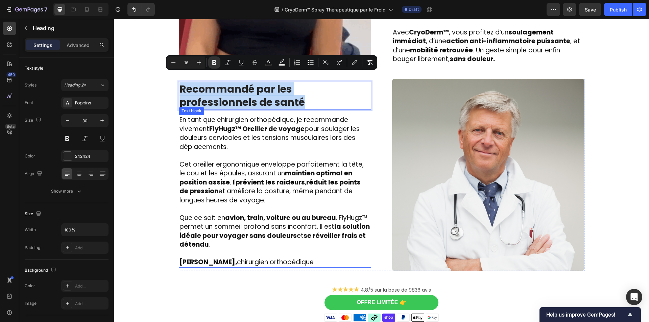
click at [305, 214] on span "Que ce soit en avion, train, voiture ou au bureau , FlyHugz™ permet un sommeil …" at bounding box center [274, 231] width 190 height 36
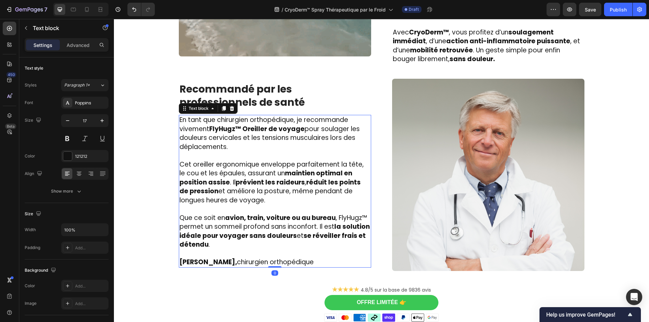
click at [305, 214] on span "Que ce soit en avion, train, voiture ou au bureau , FlyHugz™ permet un sommeil …" at bounding box center [274, 231] width 190 height 36
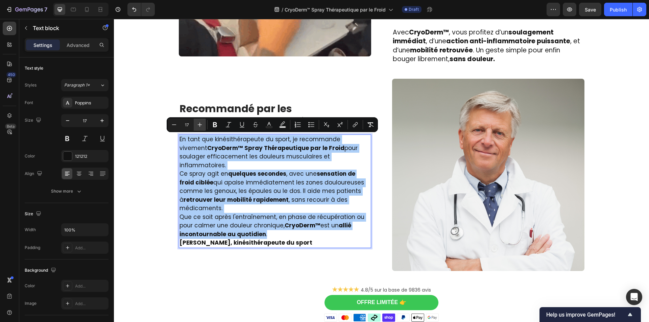
click at [197, 129] on button "Plus" at bounding box center [200, 125] width 12 height 12
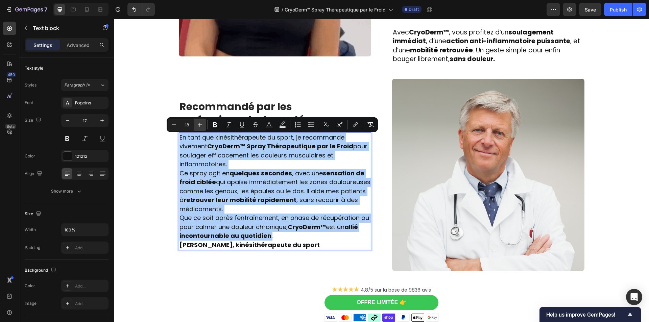
click at [197, 129] on button "Plus" at bounding box center [200, 125] width 12 height 12
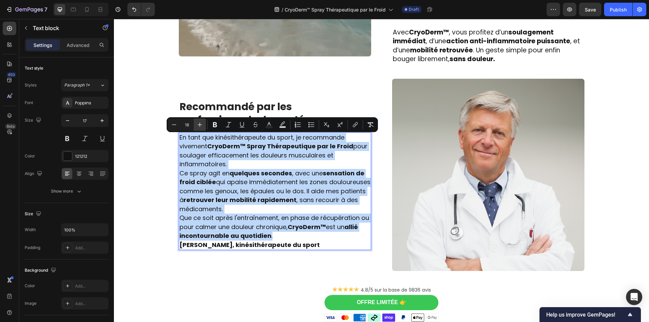
type input "19"
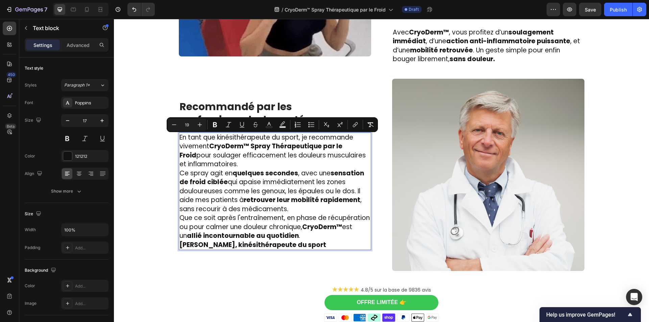
click at [299, 227] on p "Que ce soit après l'entraînement, en phase de récupération ou pour calmer une d…" at bounding box center [274, 227] width 191 height 27
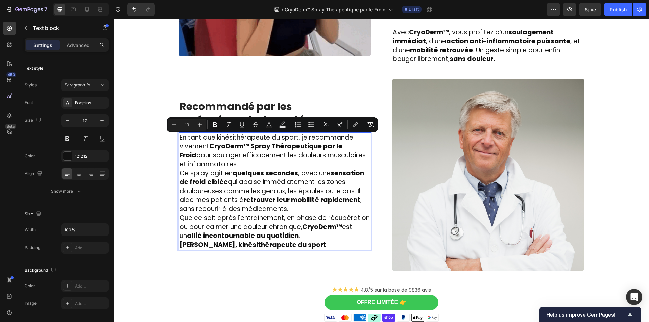
click at [299, 227] on p "Que ce soit après l'entraînement, en phase de récupération ou pour calmer une d…" at bounding box center [274, 227] width 191 height 27
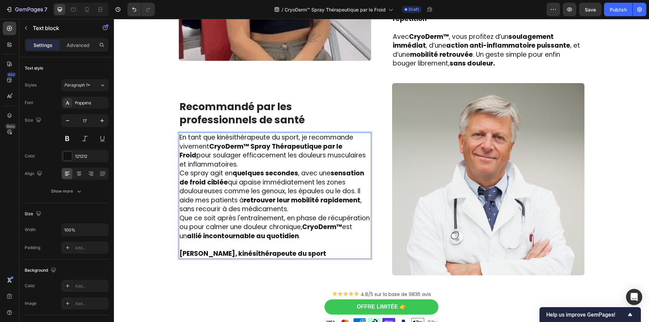
click at [292, 200] on p "Ce spray agit en quelques secondes , avec une sensation de froid ciblée qui apa…" at bounding box center [274, 191] width 191 height 45
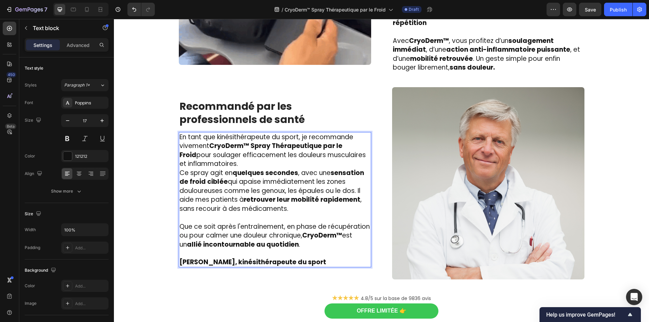
click at [242, 153] on p "En tant que kinésithérapeute du sport, je recommande vivement CryoDerm™ Spray T…" at bounding box center [274, 151] width 191 height 36
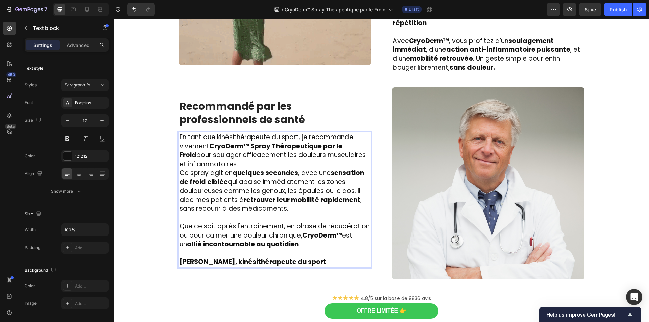
scroll to position [1076, 0]
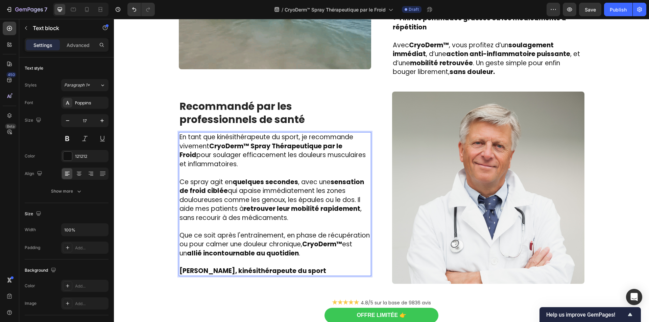
click at [229, 267] on p "Claire Dufresne, kinésithérapeute du sport" at bounding box center [274, 271] width 191 height 9
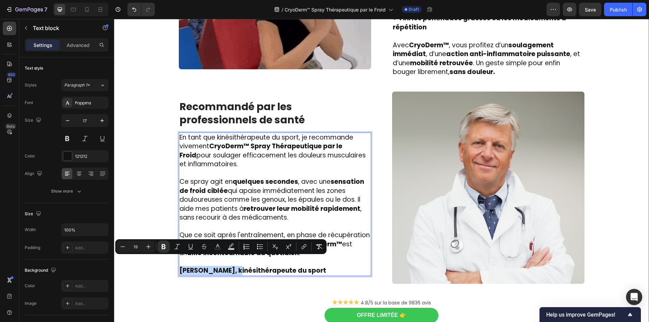
drag, startPoint x: 229, startPoint y: 264, endPoint x: 171, endPoint y: 261, distance: 57.9
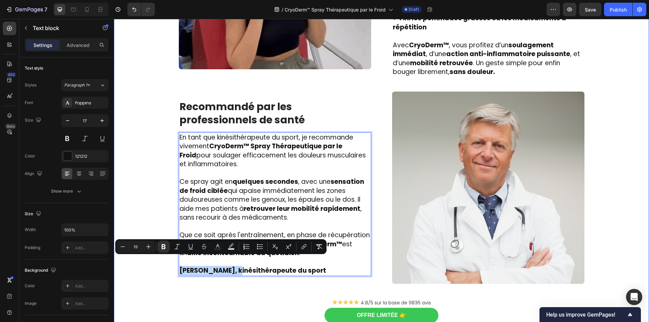
click at [171, 261] on div "Image ⁠⁠⁠⁠⁠⁠⁠ Des centaines d’utilisateurs soulagés – en moins de 2 minutes – g…" at bounding box center [381, 102] width 525 height 466
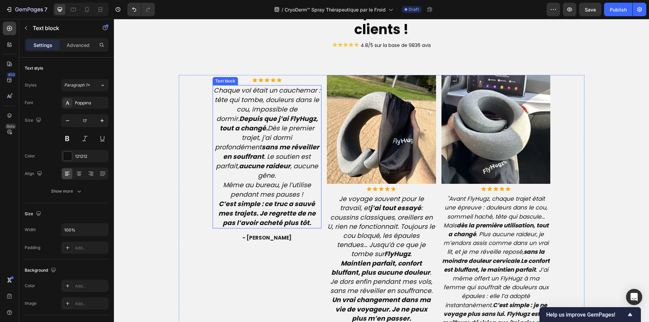
scroll to position [1583, 0]
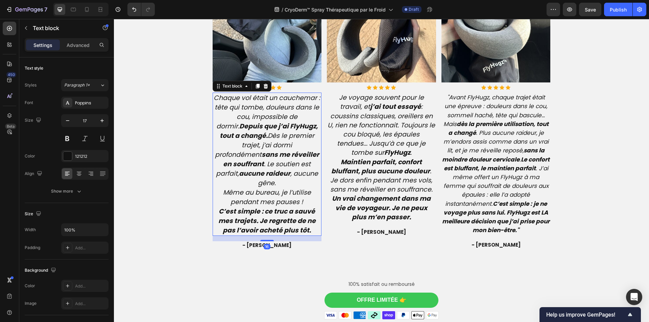
click at [257, 169] on strong "aucune raideur" at bounding box center [264, 173] width 51 height 9
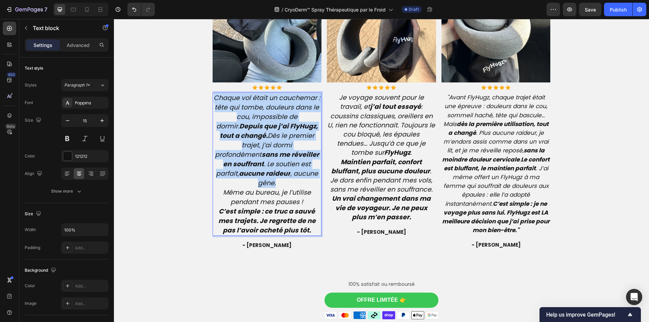
click at [257, 169] on strong "aucune raideur" at bounding box center [264, 173] width 51 height 9
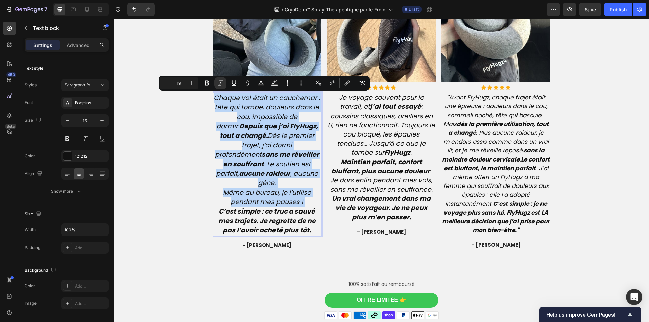
type input "15"
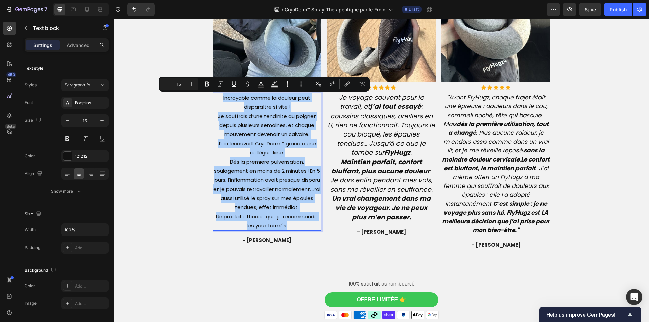
click at [179, 83] on input "15" at bounding box center [179, 84] width 14 height 8
click at [180, 81] on input "15" at bounding box center [179, 84] width 14 height 8
type input "19"
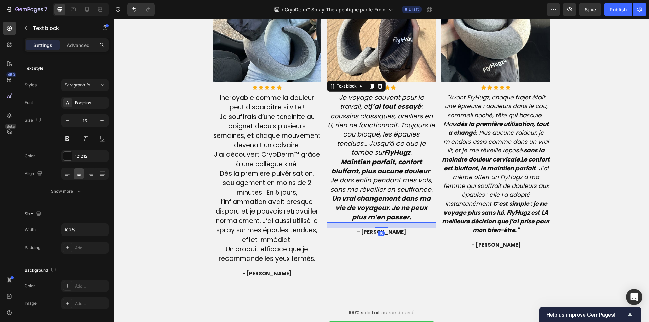
click at [354, 183] on icon "Maintien parfait, confort bluffant, plus aucune douleur . Je dors enfin pendant…" at bounding box center [381, 175] width 102 height 37
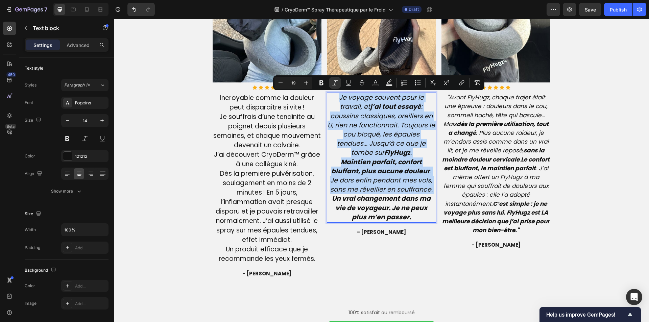
type input "14"
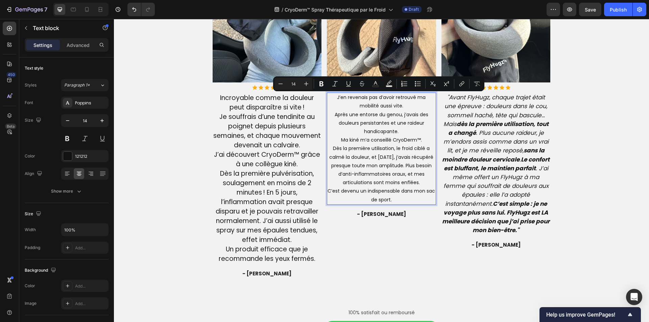
click at [297, 83] on input "14" at bounding box center [294, 84] width 14 height 8
type input "19"
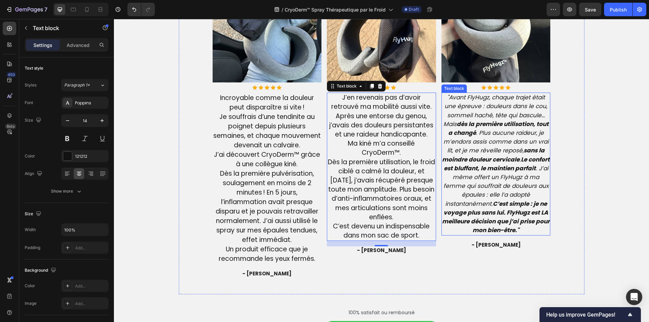
click at [476, 185] on icon ""Avant FlyHugz, chaque trajet était une épreuve : douleurs dans le cou, sommeil…" at bounding box center [495, 163] width 107 height 141
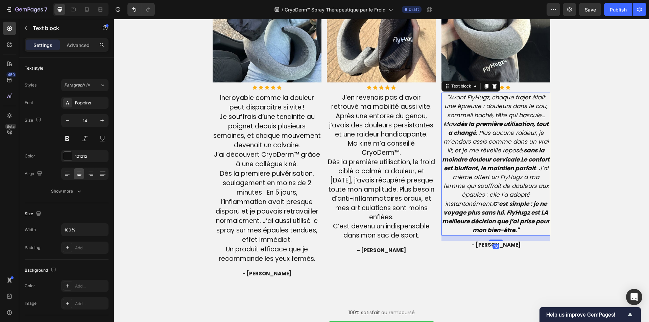
click at [476, 185] on icon ""Avant FlyHugz, chaque trajet était une épreuve : douleurs dans le cou, sommeil…" at bounding box center [495, 163] width 107 height 141
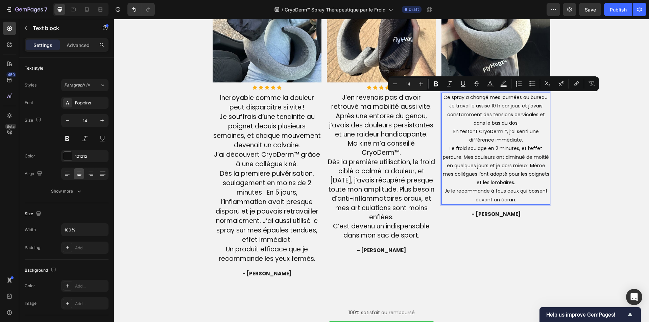
click at [411, 83] on input "14" at bounding box center [408, 84] width 14 height 8
type input "19"
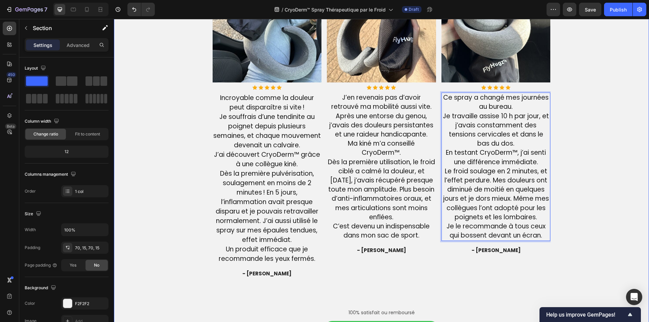
click at [582, 201] on div "Ne nous croyez pas sur parole, lisez ce que disent nos clients ! Heading ★★★★★ …" at bounding box center [381, 107] width 525 height 482
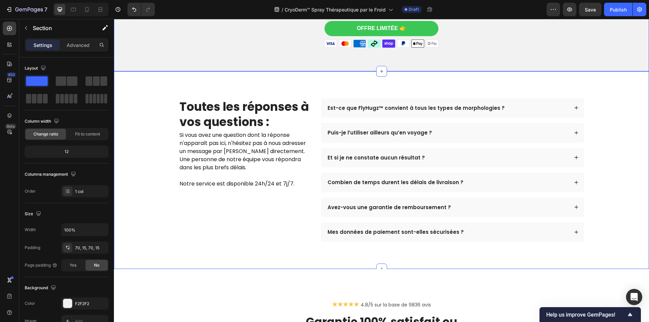
scroll to position [1887, 0]
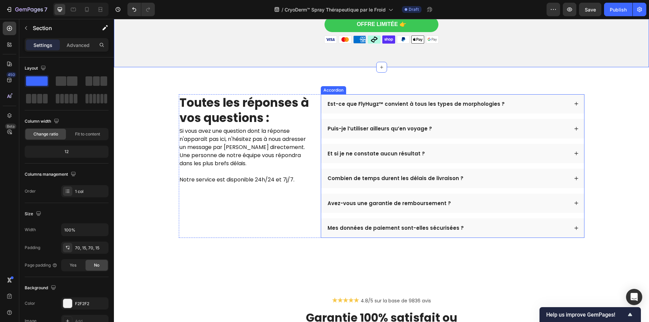
click at [371, 107] on p "Est-ce que FlyHugz™ convient à tous les types de morphologies ?" at bounding box center [415, 104] width 177 height 7
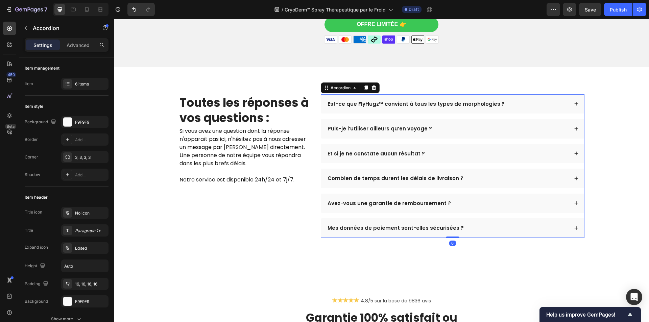
click at [371, 107] on p "Est-ce que FlyHugz™ convient à tous les types de morphologies ?" at bounding box center [415, 104] width 177 height 7
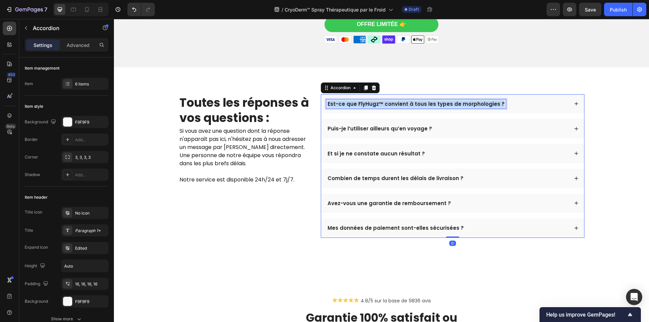
click at [371, 107] on p "Est-ce que FlyHugz™ convient à tous les types de morphologies ?" at bounding box center [415, 104] width 177 height 7
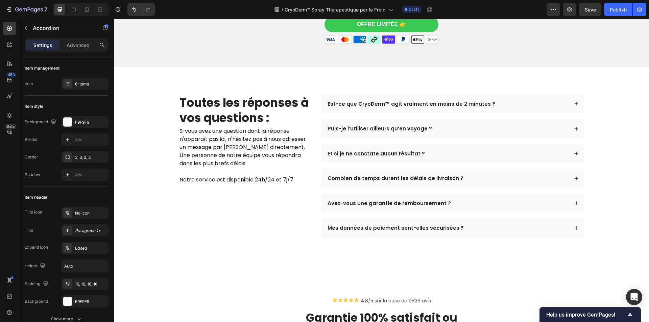
drag, startPoint x: 491, startPoint y: 116, endPoint x: 488, endPoint y: 119, distance: 4.5
click at [491, 108] on div "Est-ce que CryoDerm™ agit vraiment en moins de 2 minutes ?" at bounding box center [447, 104] width 242 height 9
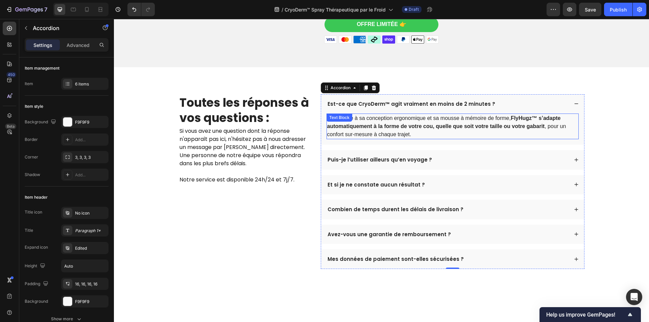
click at [416, 129] on strong "FlyHugz™ s’adapte automatiquement à la forme de votre cou, quelle que soit votr…" at bounding box center [443, 122] width 233 height 14
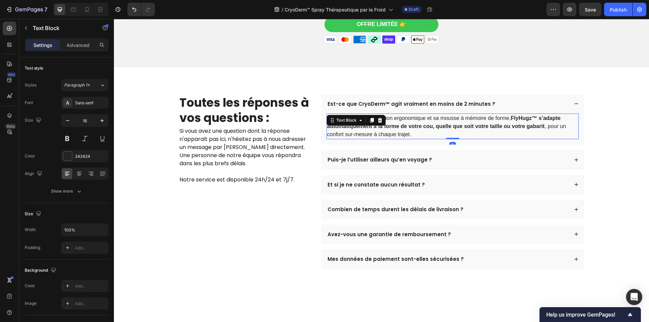
click at [416, 129] on strong "FlyHugz™ s’adapte automatiquement à la forme de votre cou, quelle que soit votr…" at bounding box center [443, 122] width 233 height 14
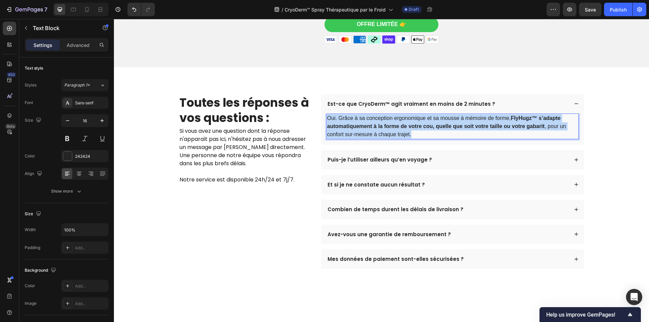
click at [416, 129] on strong "FlyHugz™ s’adapte automatiquement à la forme de votre cou, quelle que soit votr…" at bounding box center [443, 122] width 233 height 14
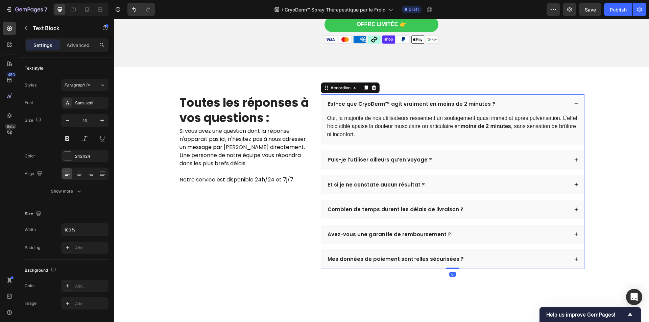
click at [354, 163] on p "Puis-je l’utiliser ailleurs qu’en voyage ?" at bounding box center [379, 159] width 104 height 7
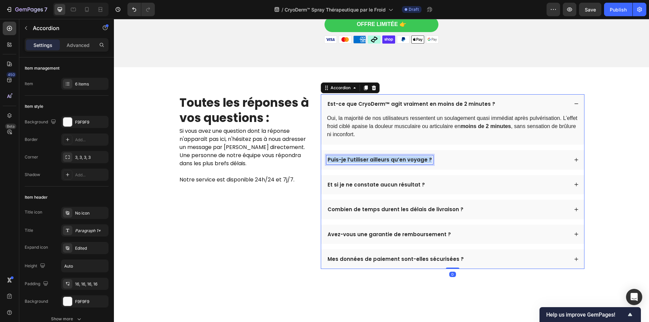
click at [354, 163] on p "Puis-je l’utiliser ailleurs qu’en voyage ?" at bounding box center [379, 159] width 104 height 7
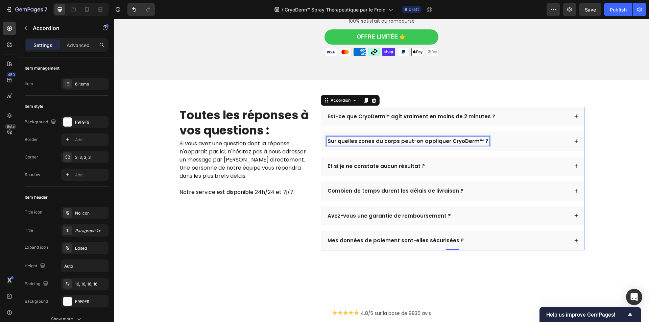
scroll to position [1856, 0]
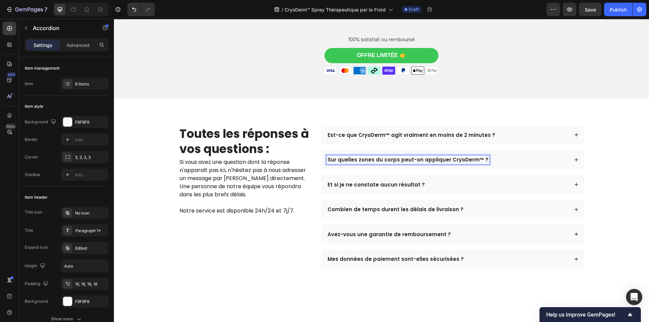
click at [516, 170] on div "Sur quelles zones du corps peut-on appliquer CryoDerm™ ?" at bounding box center [452, 160] width 263 height 20
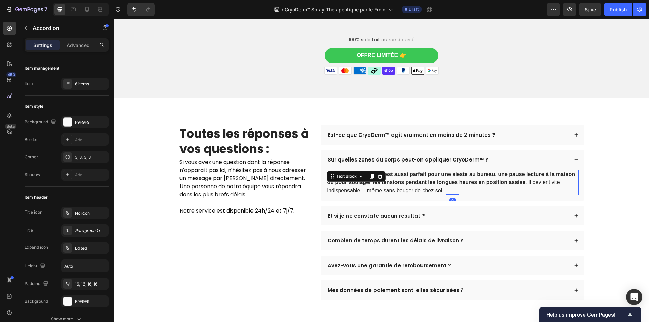
click at [500, 185] on strong "FlyHugz™ est aussi parfait pour une sieste au bureau, une pause lecture à la ma…" at bounding box center [451, 178] width 248 height 14
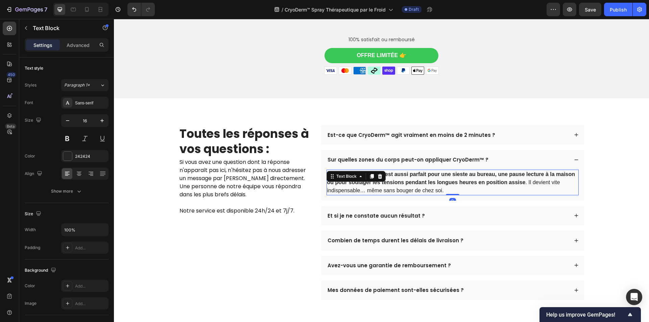
click at [500, 185] on strong "FlyHugz™ est aussi parfait pour une sieste au bureau, une pause lecture à la ma…" at bounding box center [451, 178] width 248 height 14
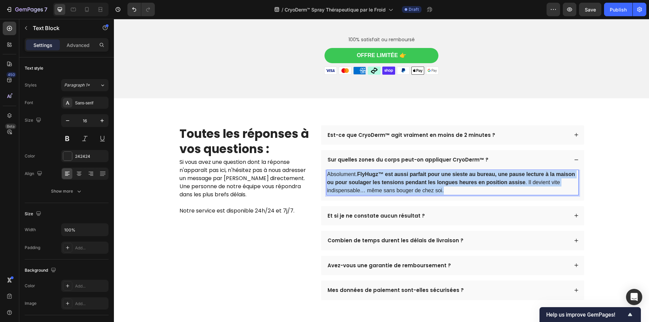
click at [500, 185] on strong "FlyHugz™ est aussi parfait pour une sieste au bureau, une pause lecture à la ma…" at bounding box center [451, 178] width 248 height 14
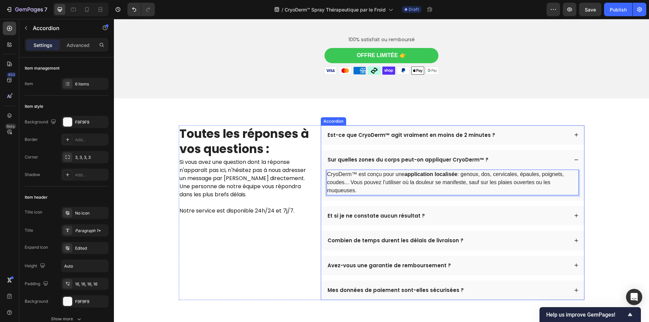
click at [362, 219] on p "Et si je ne constate aucun résultat ?" at bounding box center [375, 216] width 97 height 7
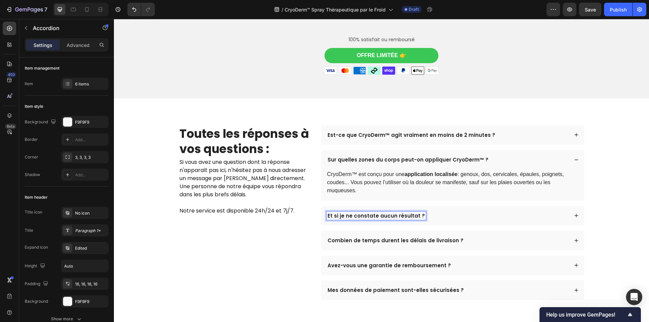
click at [362, 219] on p "Et si je ne constate aucun résultat ?" at bounding box center [375, 216] width 97 height 7
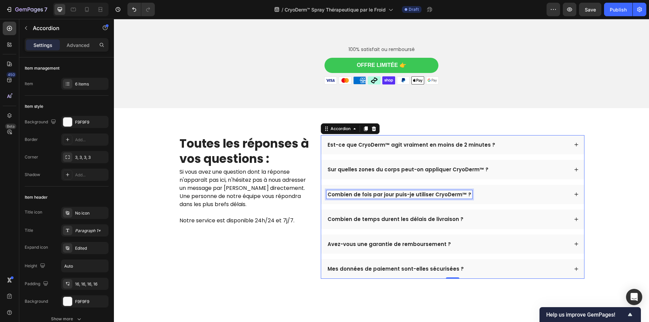
scroll to position [1825, 0]
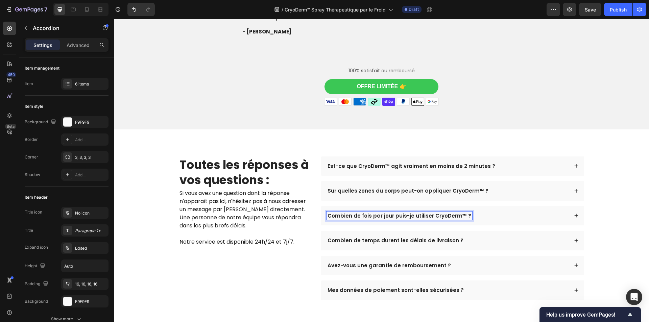
click at [493, 226] on div "Combien de fois par jour puis-je utiliser CryoDerm™ ?" at bounding box center [452, 216] width 263 height 20
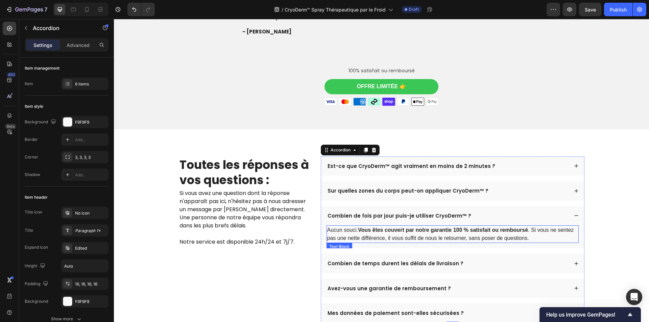
click at [400, 233] on strong "Vous êtes couvert par notre garantie 100 % satisfait ou remboursé" at bounding box center [443, 230] width 170 height 6
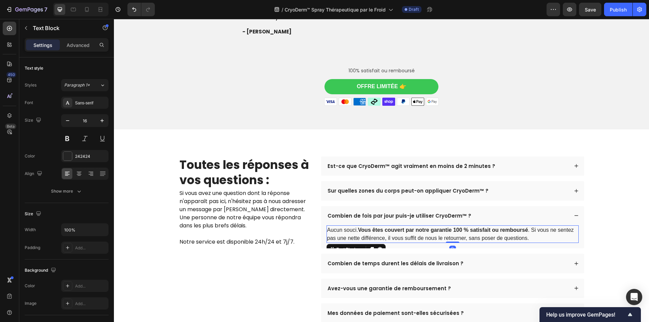
click at [400, 233] on strong "Vous êtes couvert par notre garantie 100 % satisfait ou remboursé" at bounding box center [443, 230] width 170 height 6
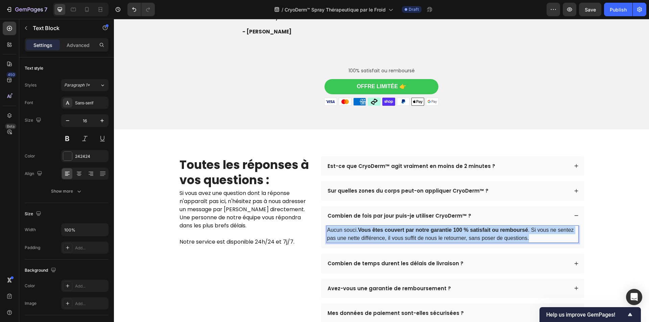
click at [400, 233] on strong "Vous êtes couvert par notre garantie 100 % satisfait ou remboursé" at bounding box center [443, 230] width 170 height 6
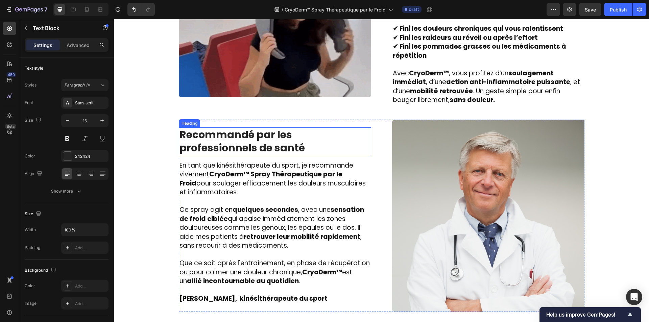
scroll to position [913, 0]
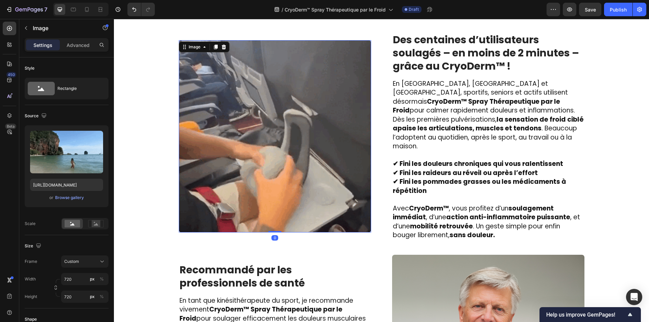
click at [260, 136] on img at bounding box center [275, 136] width 192 height 192
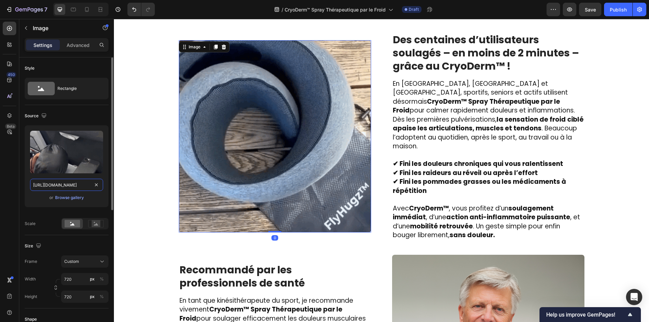
click at [66, 189] on input "https://cdn.shopify.com/s/files/1/0810/9329/6452/files/d0abf2c488a94979862dcb06…" at bounding box center [66, 185] width 73 height 12
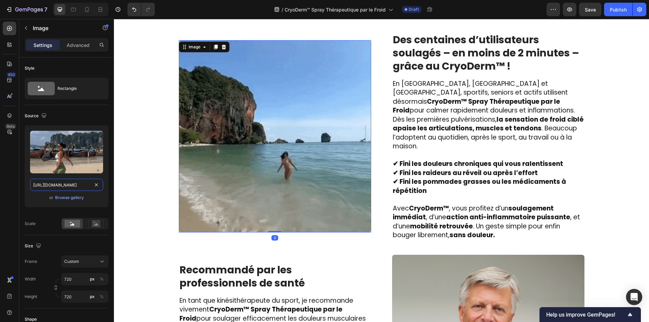
paste input "551/6152/0298/files/ezgif.com-optimize-2023-07-13T134856.848_480x480.gif?v=1689…"
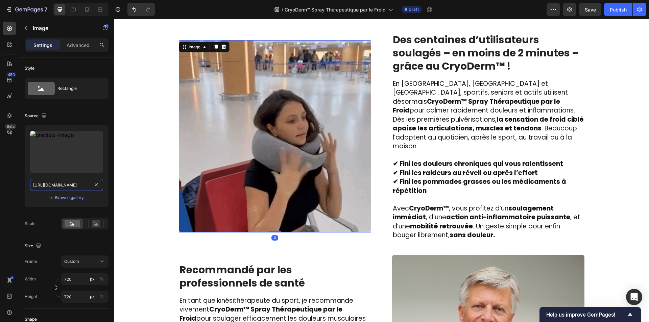
scroll to position [0, 193]
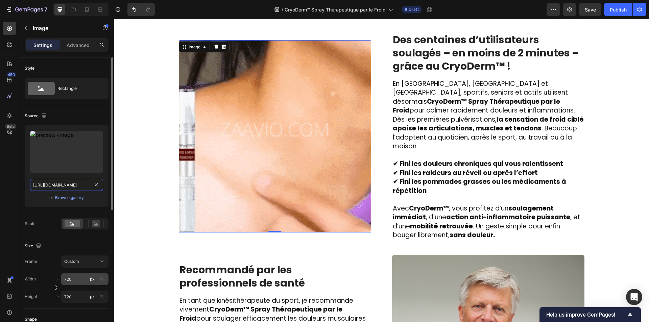
type input "https://cdn.shopify.com/s/files/1/0551/6152/0298/files/ezgif.com-optimize-2023-…"
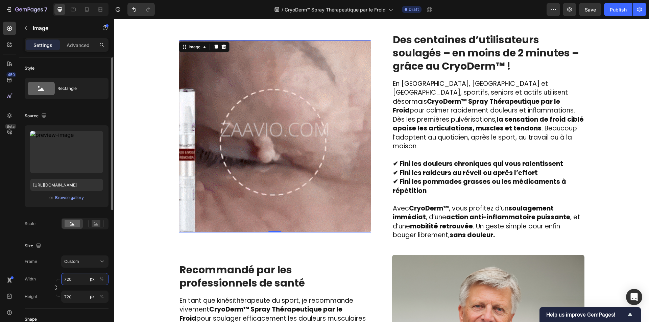
scroll to position [0, 0]
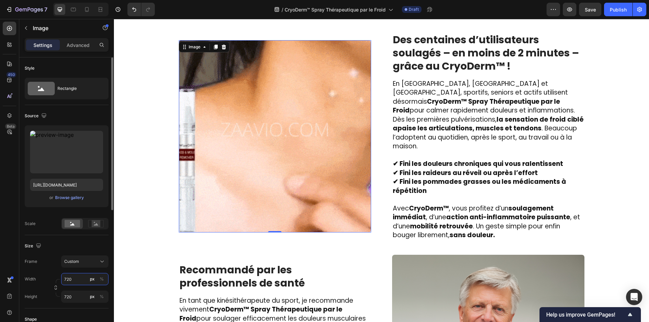
click at [73, 279] on input "720" at bounding box center [84, 279] width 47 height 12
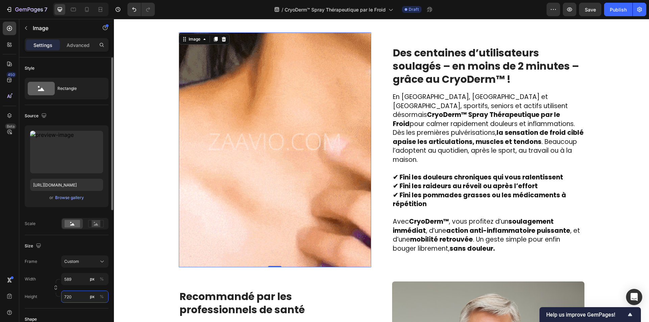
click at [74, 299] on input "720" at bounding box center [84, 297] width 47 height 12
click at [73, 278] on input "589" at bounding box center [84, 279] width 47 height 12
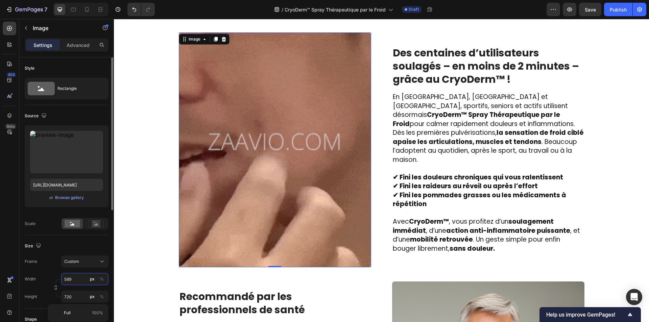
type input "590"
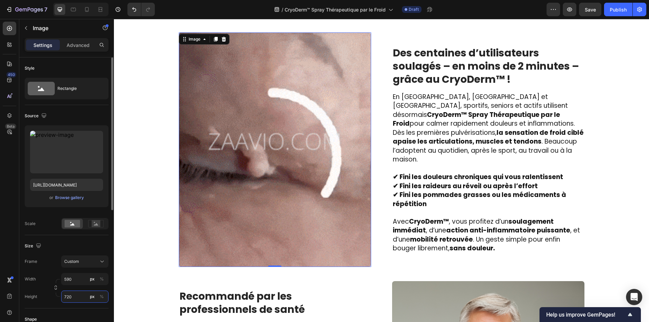
click at [72, 298] on input "720" at bounding box center [84, 297] width 47 height 12
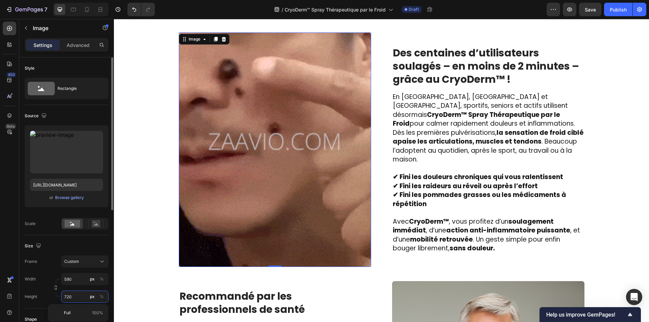
click at [72, 298] on input "720" at bounding box center [84, 297] width 47 height 12
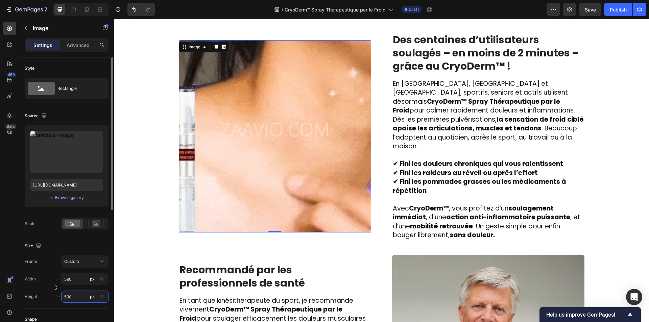
click at [72, 298] on input "590" at bounding box center [84, 297] width 47 height 12
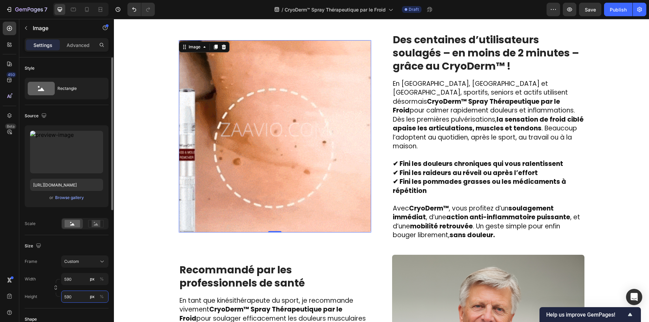
click at [72, 298] on input "590" at bounding box center [84, 297] width 47 height 12
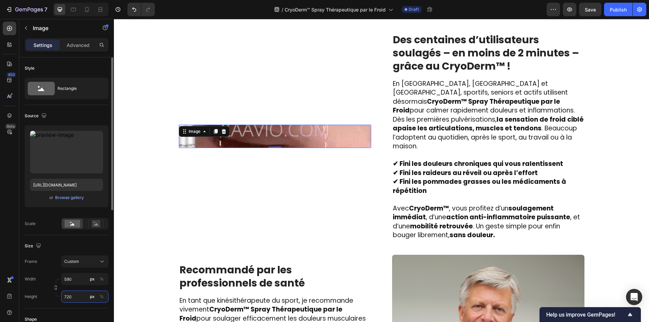
click at [74, 298] on input "720" at bounding box center [84, 297] width 47 height 12
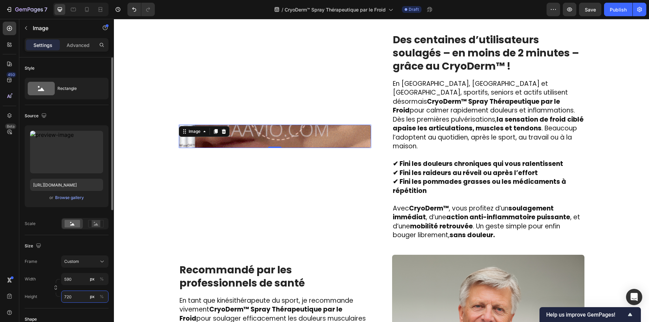
click at [74, 298] on input "720" at bounding box center [84, 297] width 47 height 12
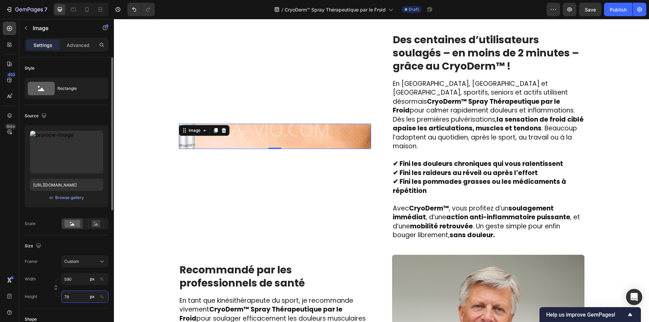
click at [74, 298] on input "78" at bounding box center [84, 297] width 47 height 12
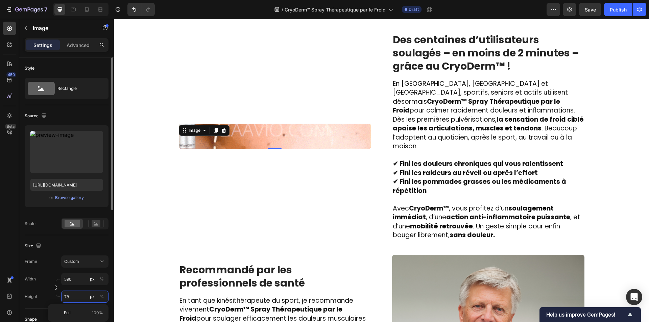
click at [74, 298] on input "78" at bounding box center [84, 297] width 47 height 12
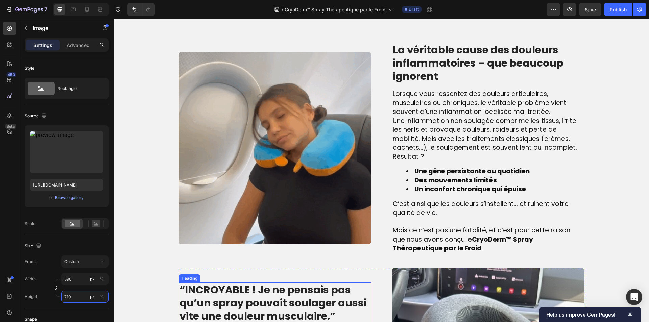
scroll to position [372, 0]
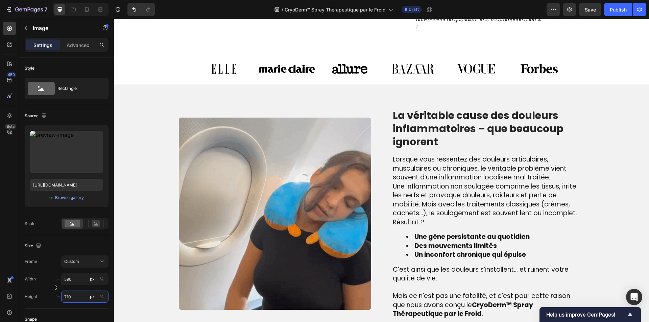
type input "710"
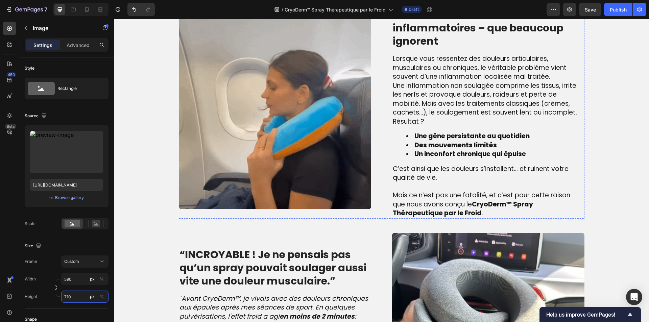
scroll to position [474, 0]
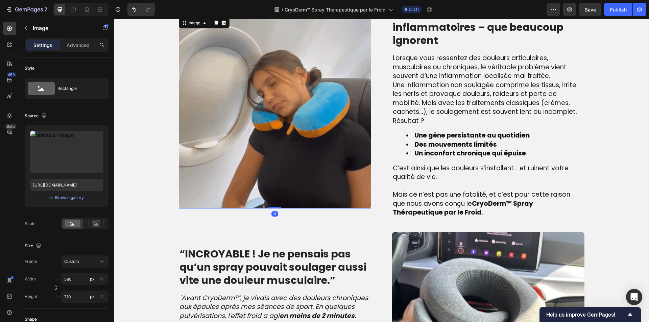
drag, startPoint x: 299, startPoint y: 128, endPoint x: 284, endPoint y: 138, distance: 17.8
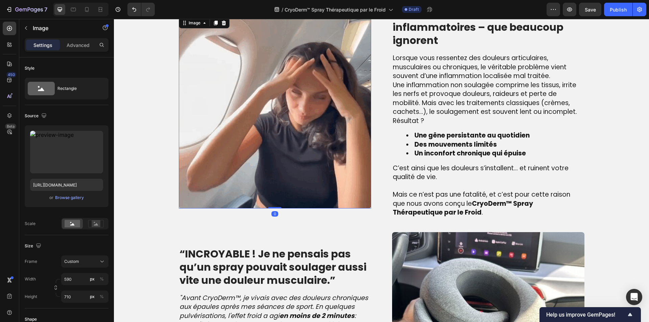
click at [299, 128] on img at bounding box center [275, 112] width 192 height 192
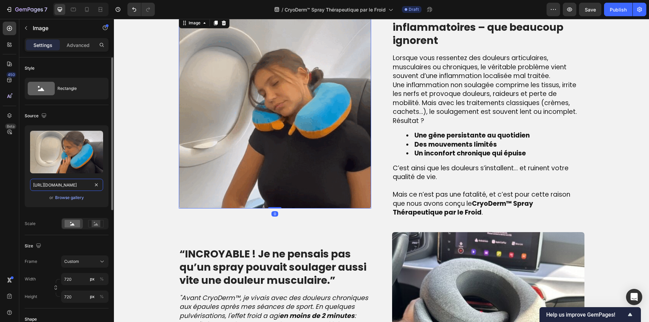
click at [73, 186] on input "https://cdn.shopify.com/s/files/1/0810/9329/6452/files/gempages_540190890933617…" at bounding box center [66, 185] width 73 height 12
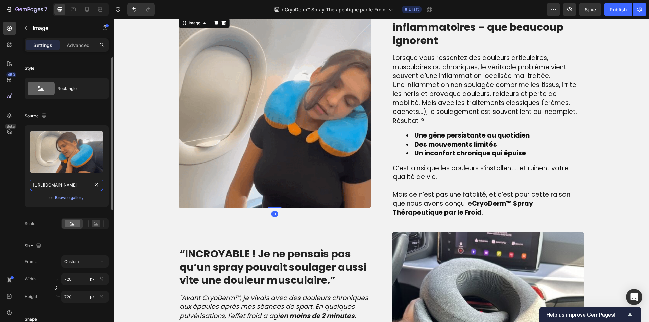
paste input "d-fame.com/cdn/shop/files/Wart_Removal_Cream_gif.gif?v=1740044656"
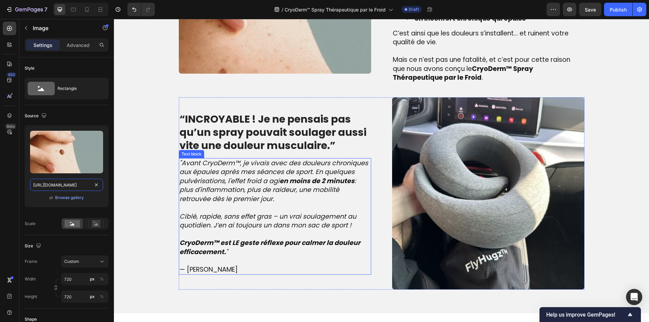
scroll to position [609, 0]
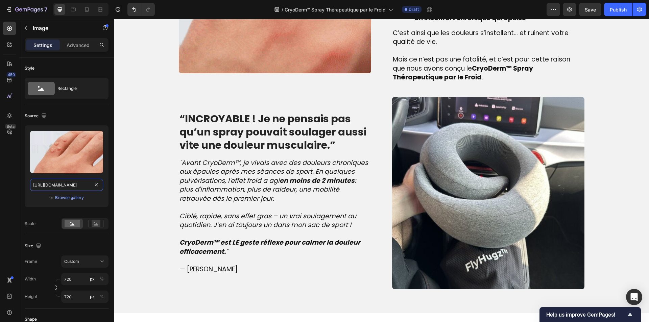
type input "https://d-fame.com/cdn/shop/files/Wart_Removal_Cream_gif.gif?v=1740044656"
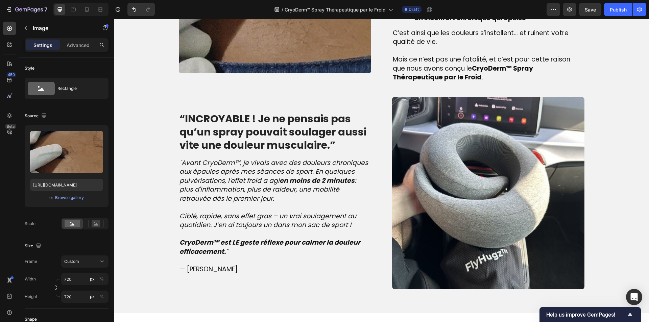
scroll to position [0, 0]
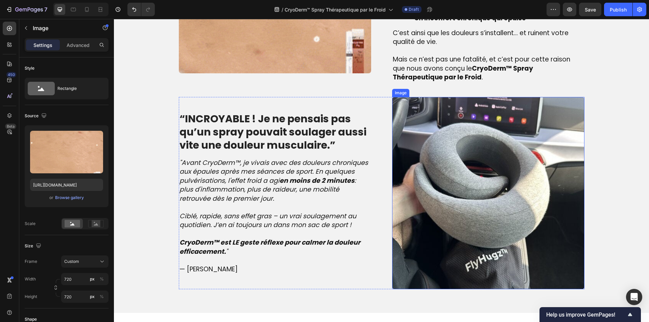
click at [417, 156] on img at bounding box center [488, 193] width 192 height 192
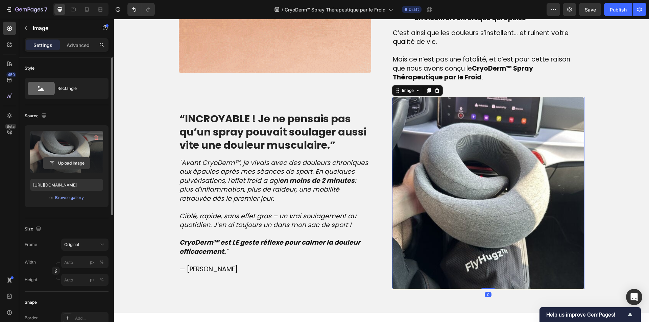
click at [60, 166] on input "file" at bounding box center [66, 162] width 47 height 11
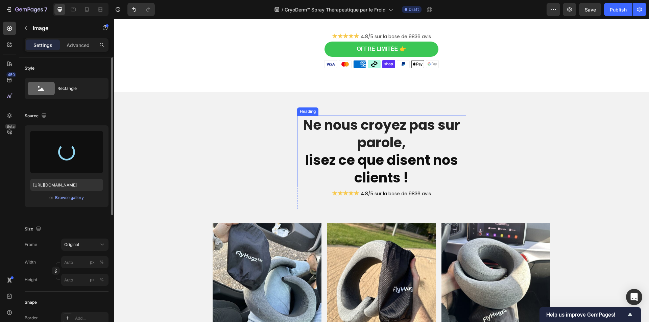
scroll to position [1487, 0]
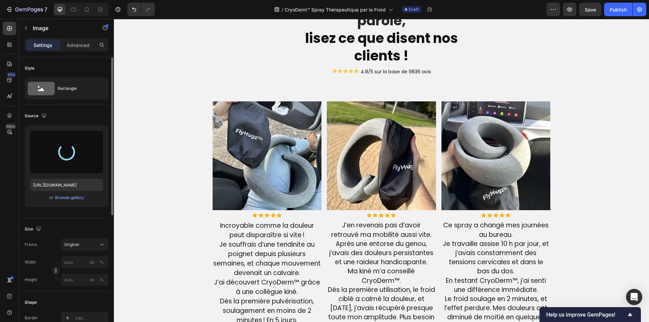
type input "https://cdn.shopify.com/s/files/1/0810/9329/6452/files/gempages_540190890933617…"
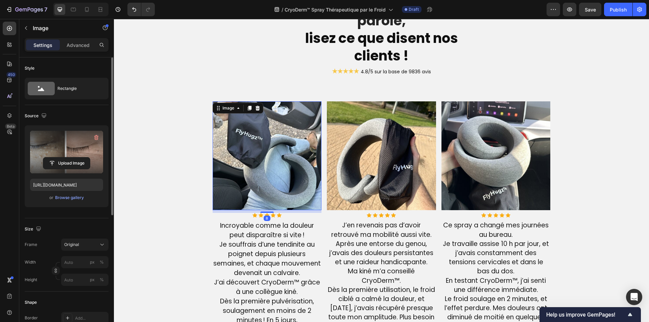
click at [248, 166] on img at bounding box center [267, 155] width 109 height 109
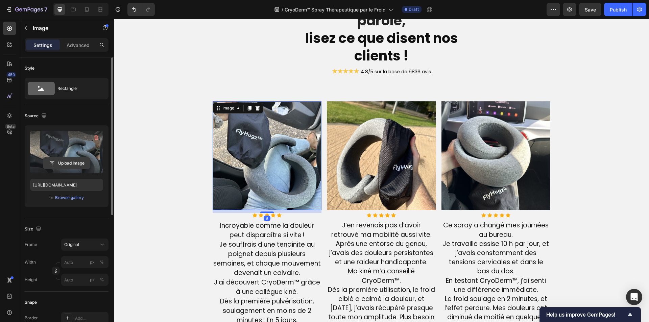
click at [62, 166] on input "file" at bounding box center [66, 162] width 47 height 11
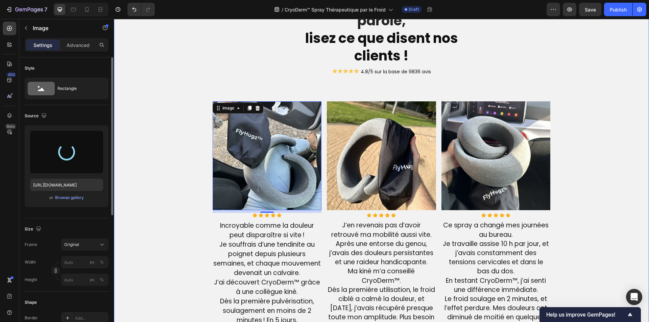
type input "https://cdn.shopify.com/s/files/1/0810/9329/6452/files/gempages_540190890933617…"
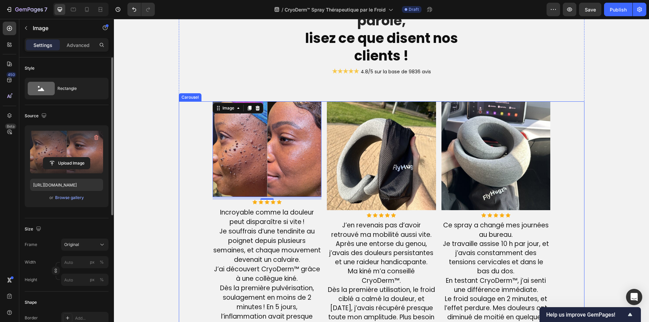
click at [341, 151] on img at bounding box center [381, 155] width 109 height 109
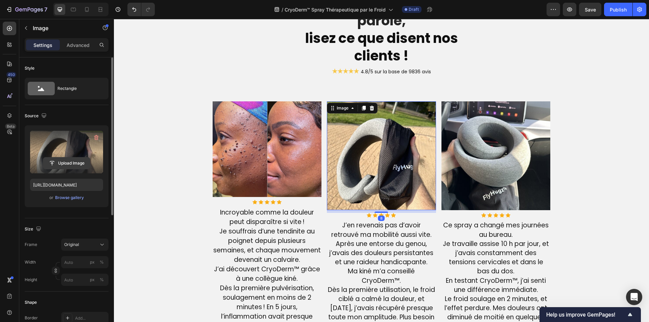
click at [53, 163] on input "file" at bounding box center [66, 162] width 47 height 11
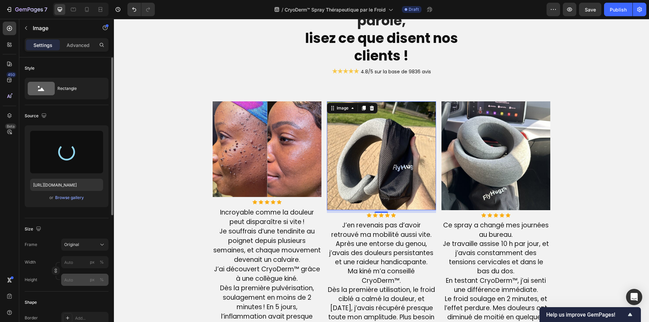
type input "https://cdn.shopify.com/s/files/1/0810/9329/6452/files/gempages_540190890933617…"
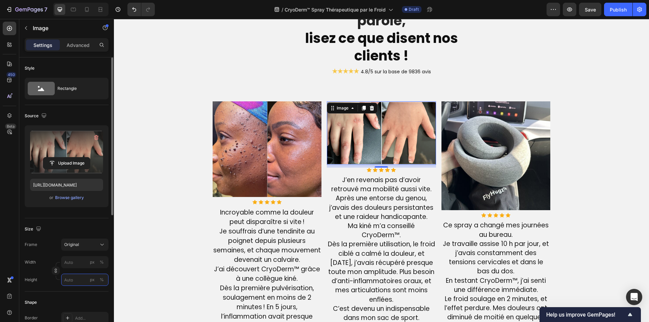
click at [76, 277] on input "px %" at bounding box center [84, 280] width 47 height 12
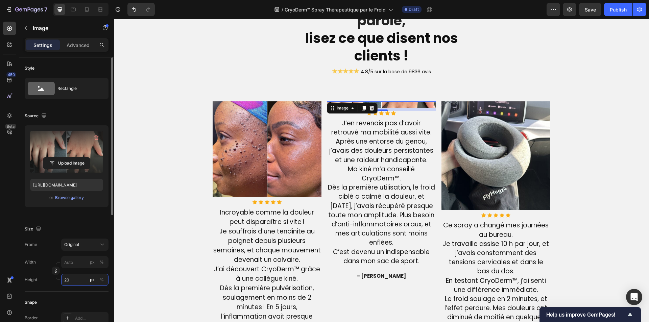
type input "200"
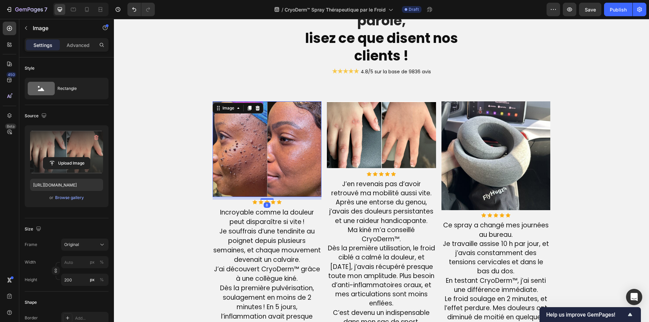
click at [255, 172] on img at bounding box center [267, 149] width 109 height 96
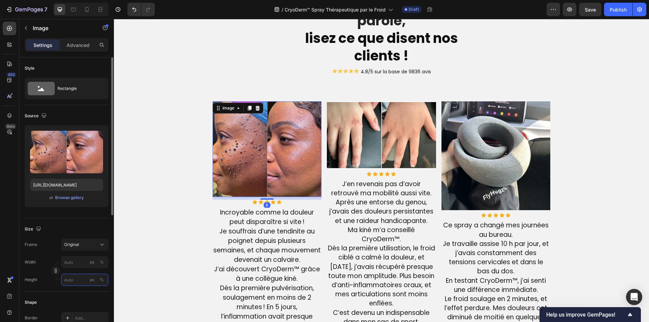
click at [76, 281] on input "px %" at bounding box center [84, 280] width 47 height 12
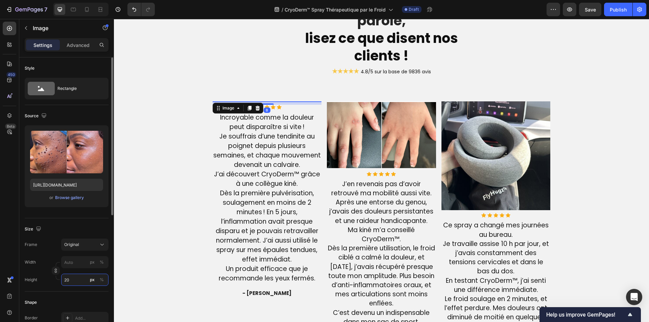
type input "200"
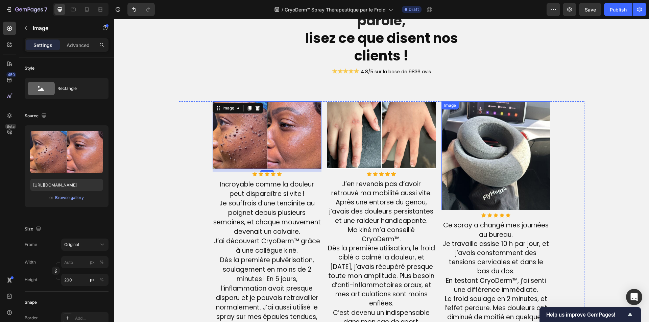
click at [505, 153] on img at bounding box center [495, 155] width 109 height 109
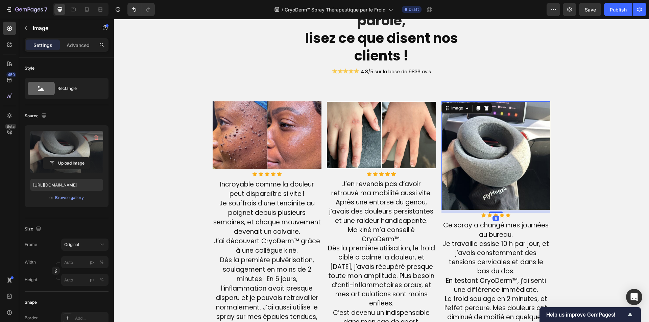
click at [52, 153] on label at bounding box center [66, 152] width 73 height 43
click at [52, 157] on input "file" at bounding box center [66, 162] width 47 height 11
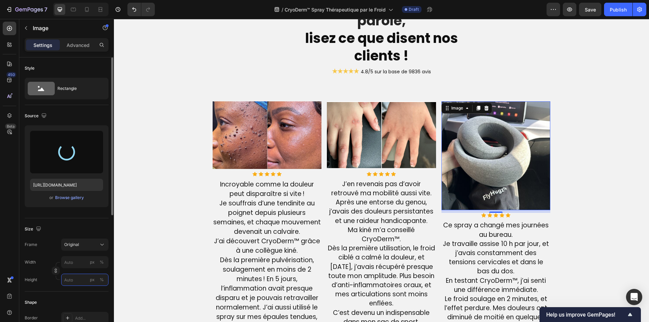
click at [76, 280] on input "px %" at bounding box center [84, 280] width 47 height 12
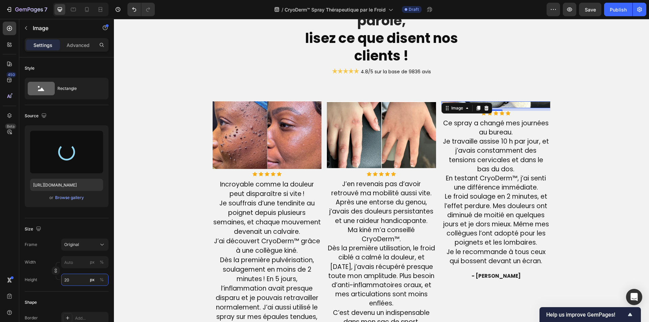
type input "200"
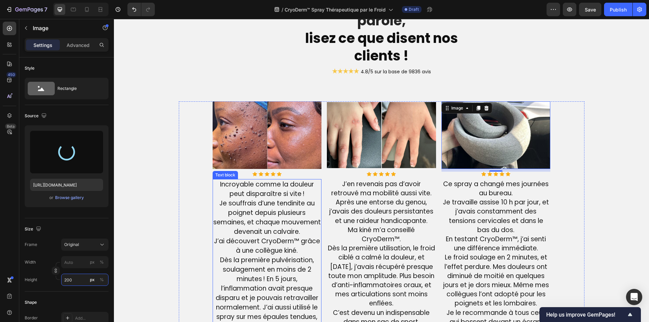
type input "https://cdn.shopify.com/s/files/1/0810/9329/6452/files/gempages_540190890933617…"
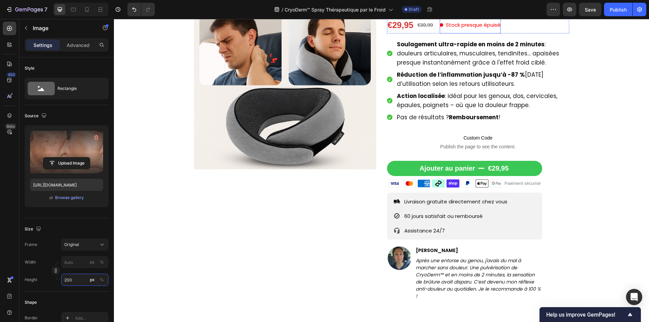
scroll to position [1, 0]
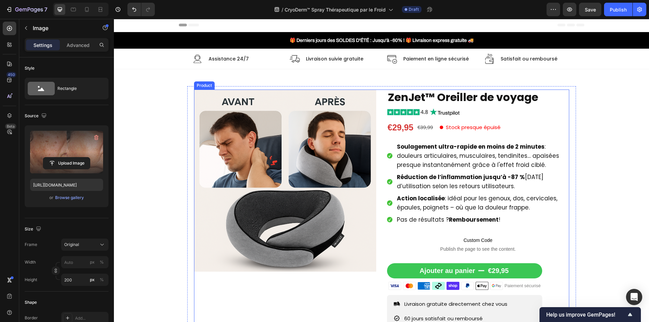
click at [378, 140] on div "Product Images ZenJet™ Oreiller de voyage Product Title Image €29,95 Product Pr…" at bounding box center [381, 247] width 375 height 315
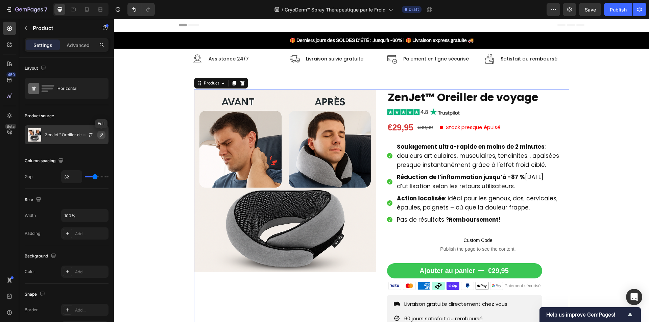
click at [100, 135] on icon "button" at bounding box center [101, 134] width 3 height 3
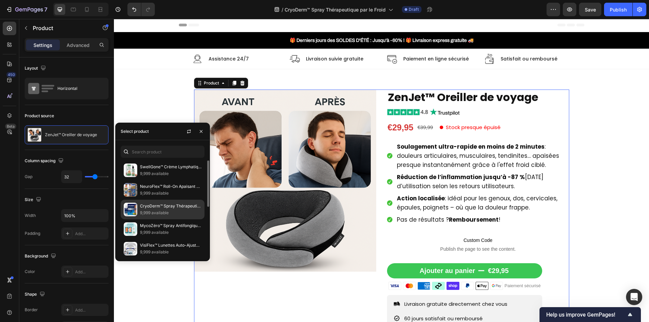
click at [167, 209] on p "CryoDerm™ Spray Thérapeutique par le Froid | Soulage les Douleurs et Inflammati…" at bounding box center [170, 206] width 61 height 7
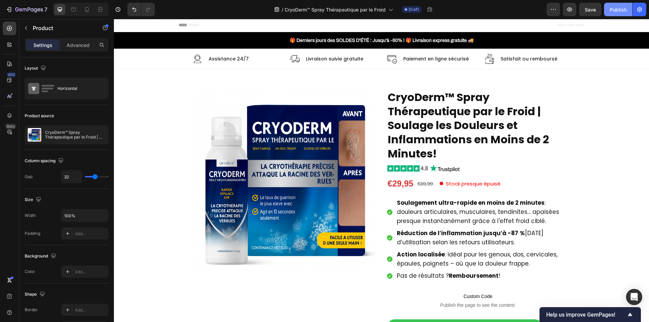
click at [611, 9] on div "Publish" at bounding box center [618, 9] width 17 height 7
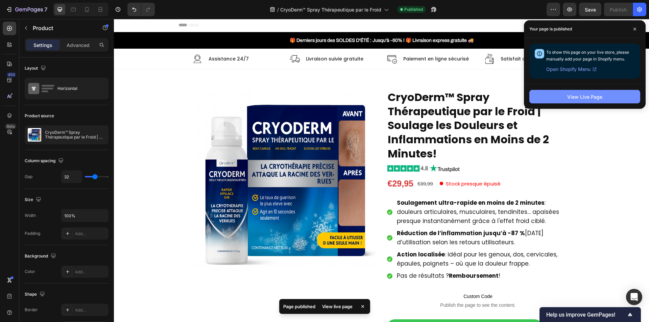
click at [562, 98] on button "View Live Page" at bounding box center [584, 97] width 111 height 14
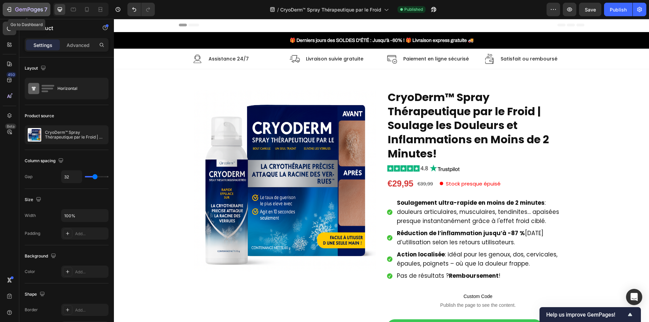
click at [30, 7] on icon "button" at bounding box center [29, 10] width 28 height 6
